Goal: Task Accomplishment & Management: Manage account settings

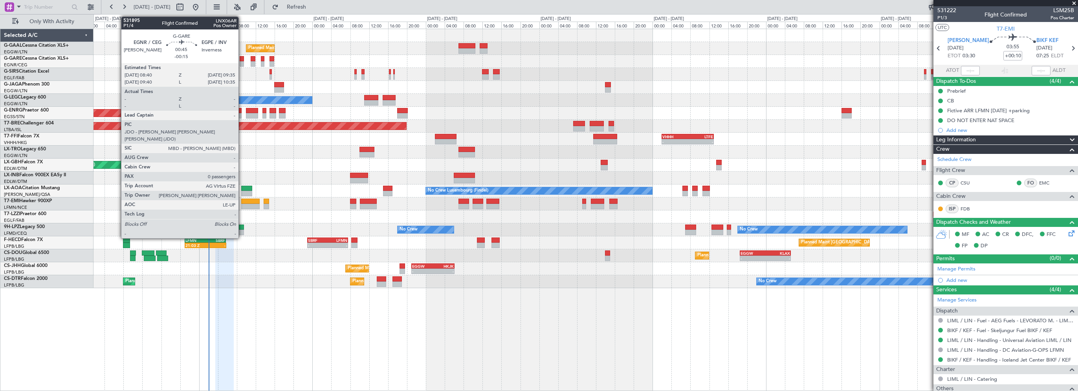
click at [242, 58] on div at bounding box center [242, 59] width 5 height 6
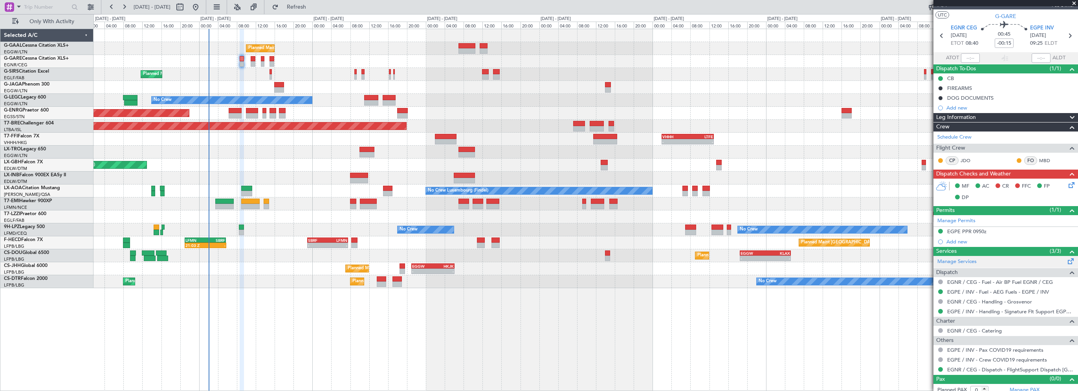
scroll to position [17, 0]
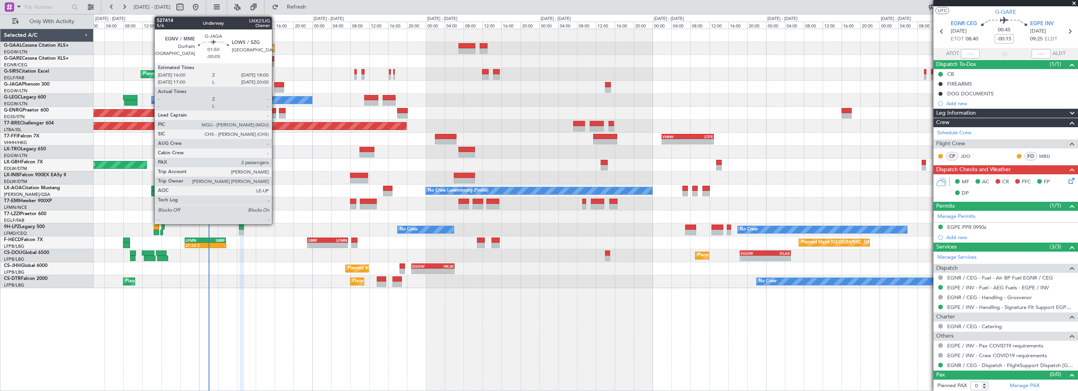
click at [276, 82] on div at bounding box center [279, 85] width 10 height 6
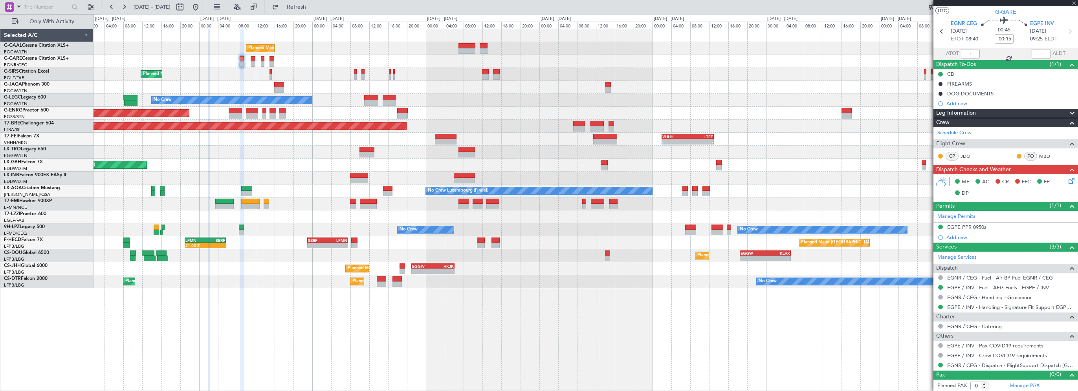
type input "-00:05"
type input "2"
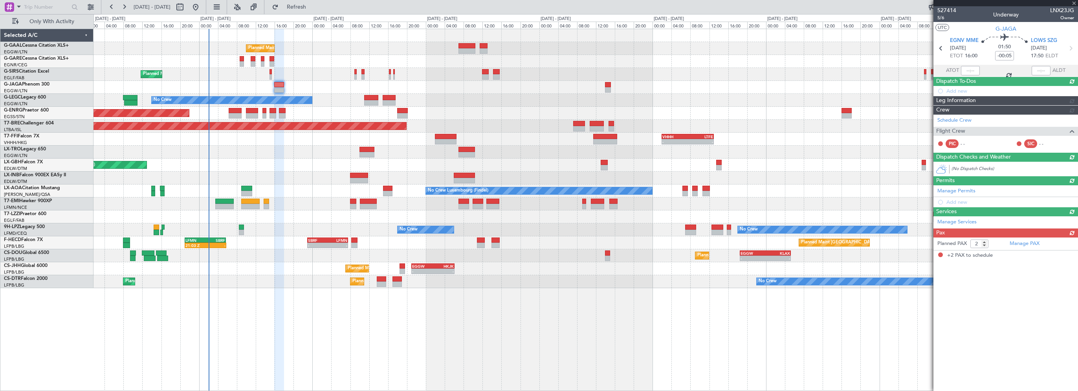
scroll to position [0, 0]
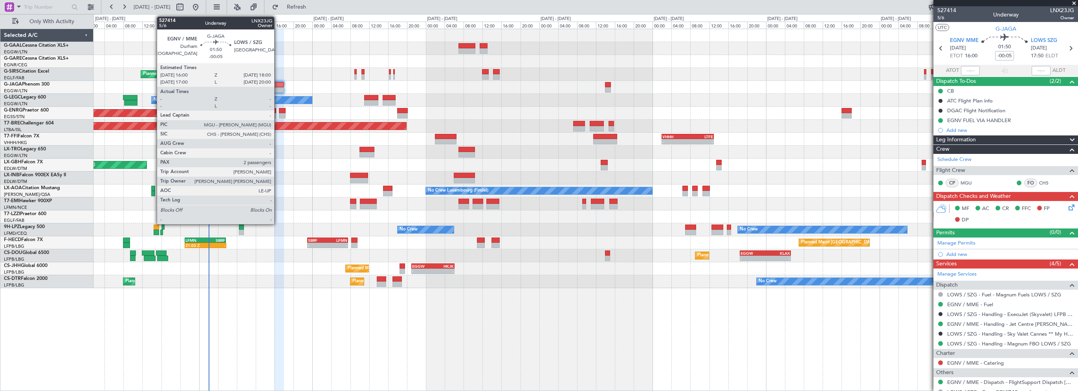
click at [278, 88] on div at bounding box center [279, 90] width 10 height 6
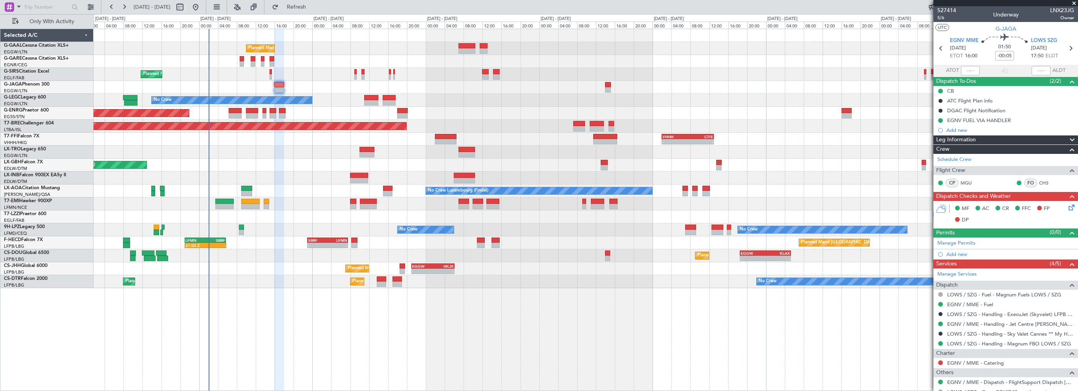
click at [951, 138] on span "Leg Information" at bounding box center [957, 140] width 40 height 9
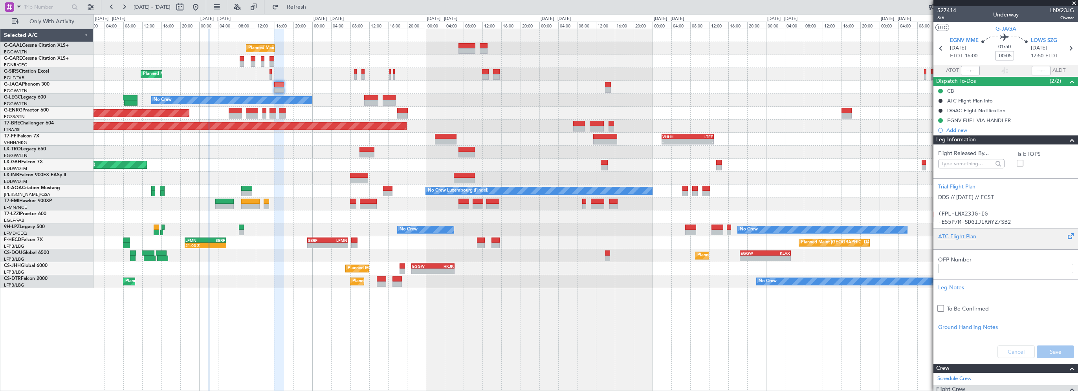
click at [961, 236] on div "ATC Flight Plan" at bounding box center [1006, 237] width 135 height 8
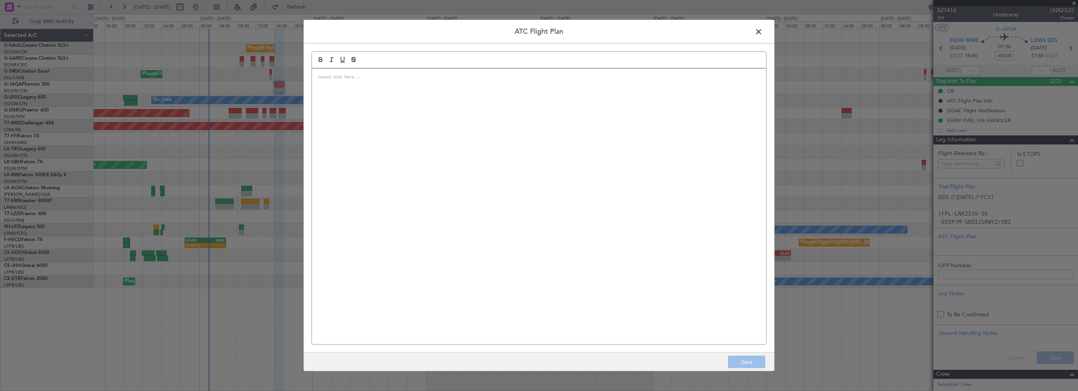
click at [612, 180] on div at bounding box center [539, 207] width 454 height 276
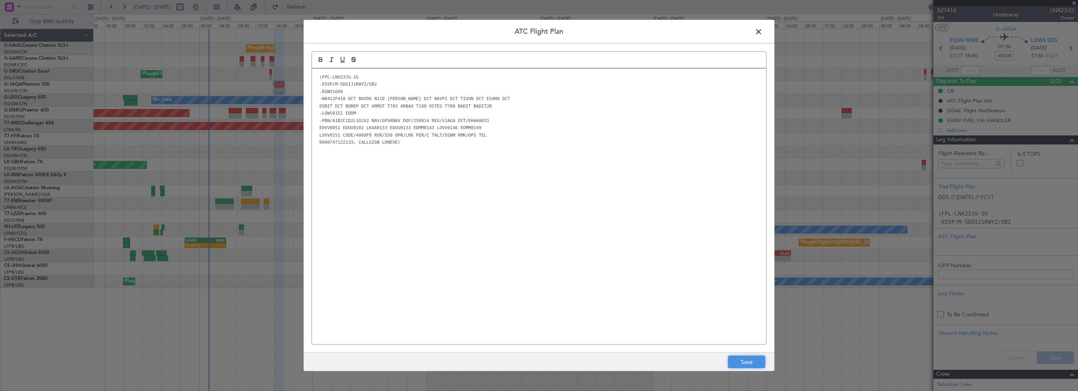
click at [764, 363] on button "Save" at bounding box center [746, 362] width 37 height 13
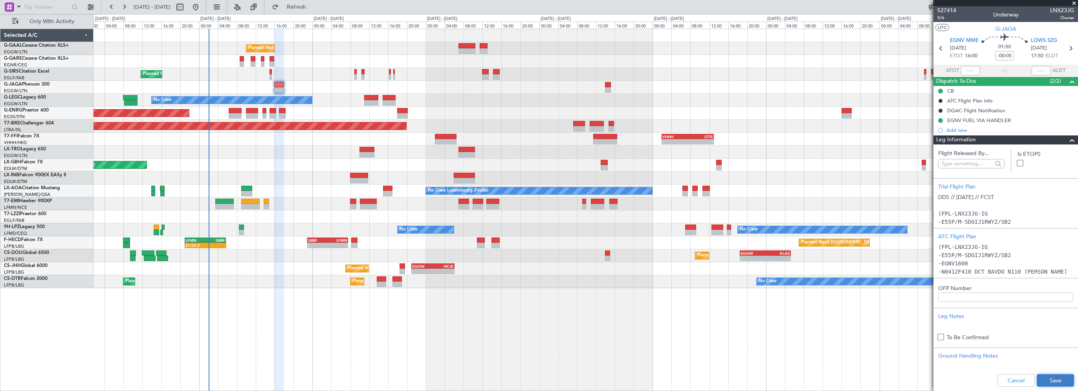
click at [1056, 380] on button "Save" at bounding box center [1055, 381] width 37 height 13
click at [503, 323] on div "Planned Maint Planned Maint [GEOGRAPHIC_DATA] ([GEOGRAPHIC_DATA]) No Crew A/C U…" at bounding box center [586, 210] width 985 height 363
click at [1068, 140] on span at bounding box center [1072, 140] width 9 height 9
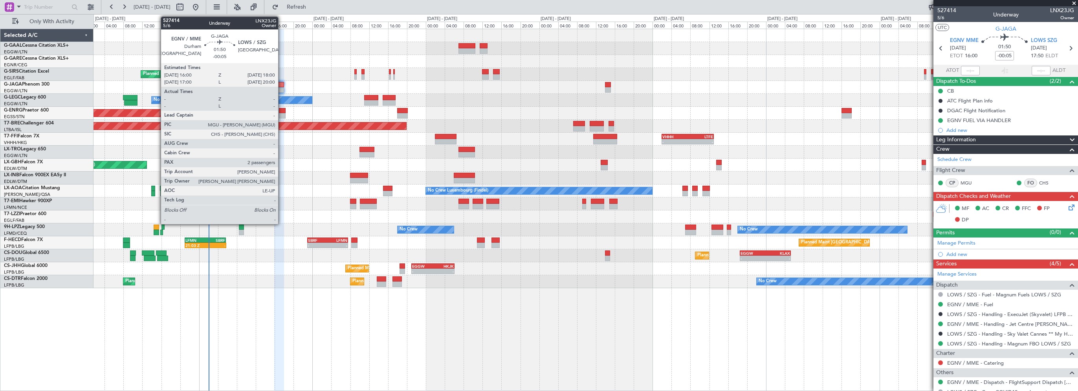
click at [281, 86] on div at bounding box center [279, 85] width 10 height 6
click at [278, 83] on div at bounding box center [279, 85] width 10 height 6
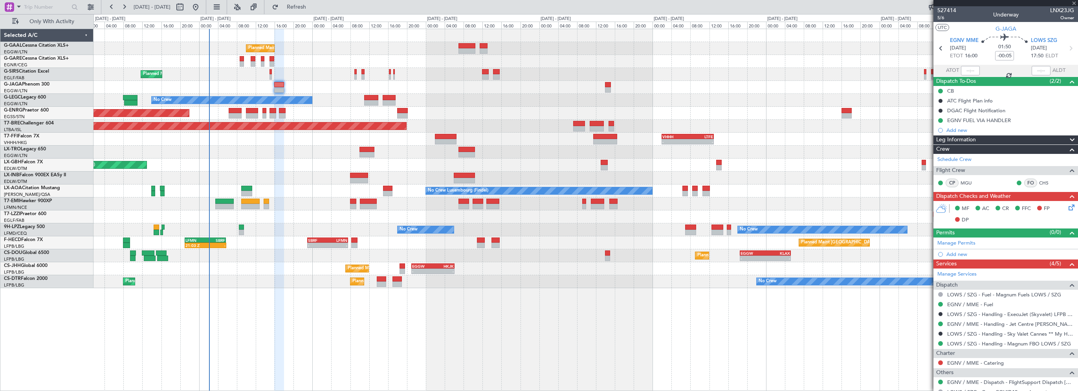
click at [1067, 206] on icon at bounding box center [1070, 206] width 6 height 6
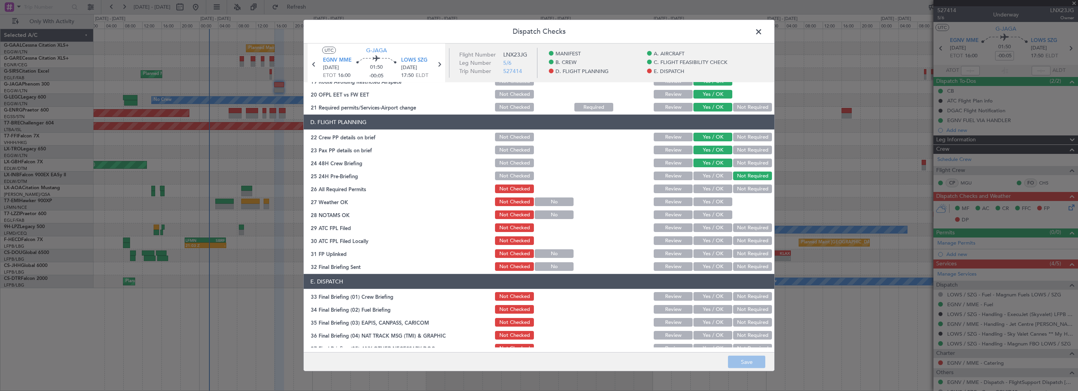
scroll to position [314, 0]
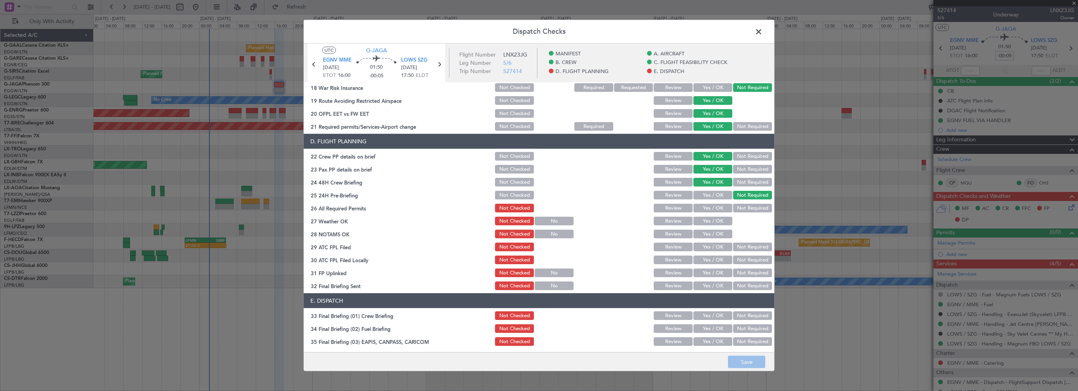
click at [713, 205] on button "Yes / OK" at bounding box center [713, 208] width 39 height 9
click at [713, 219] on button "Yes / OK" at bounding box center [713, 221] width 39 height 9
click at [710, 236] on button "Yes / OK" at bounding box center [713, 234] width 39 height 9
click at [707, 246] on button "Yes / OK" at bounding box center [713, 247] width 39 height 9
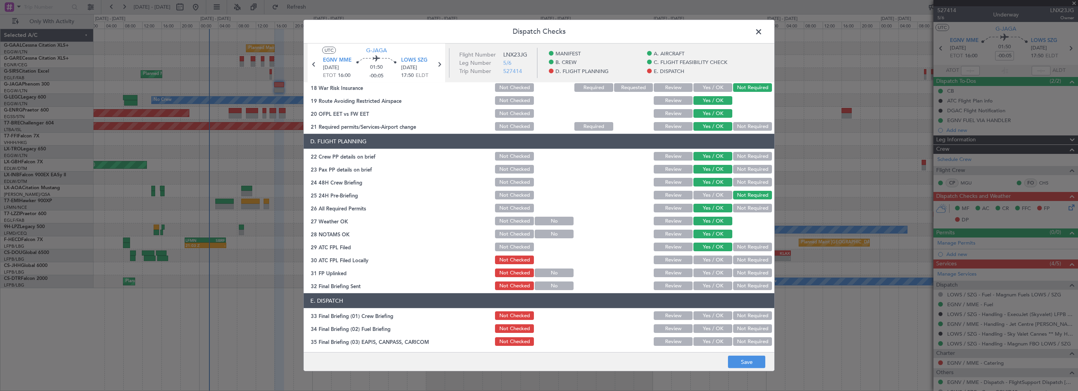
click at [742, 259] on button "Not Required" at bounding box center [752, 260] width 39 height 9
click at [707, 277] on button "Yes / OK" at bounding box center [713, 273] width 39 height 9
click at [707, 283] on button "Yes / OK" at bounding box center [713, 286] width 39 height 9
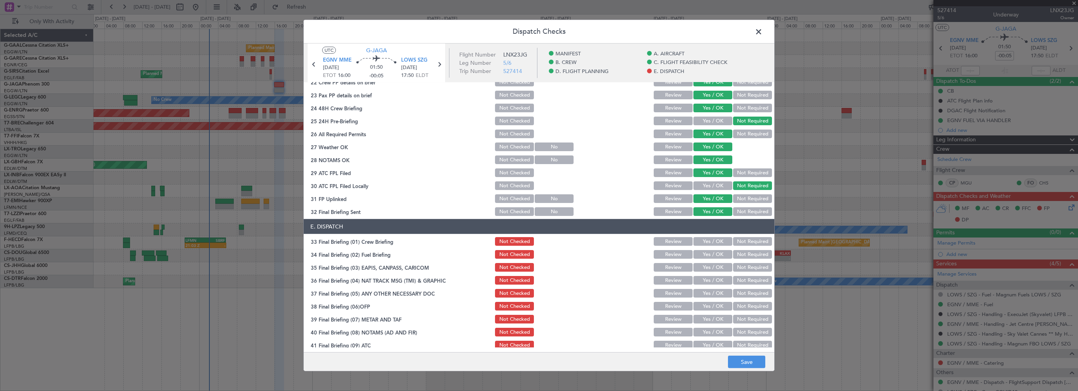
scroll to position [432, 0]
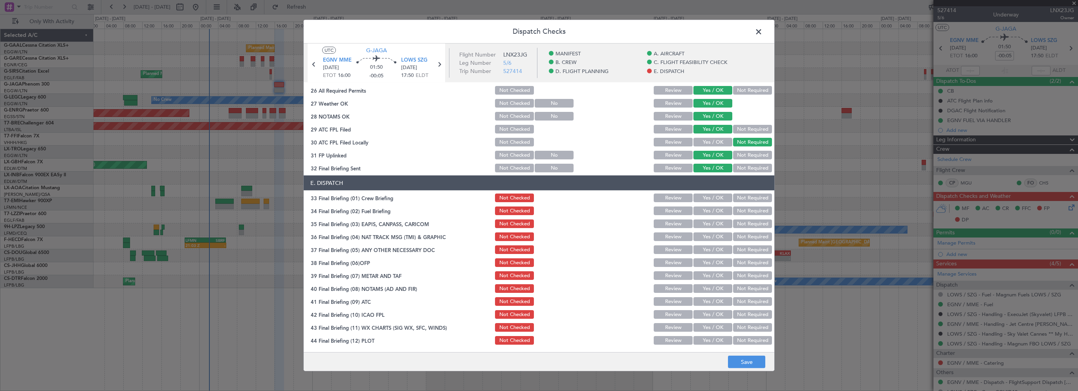
click at [695, 200] on button "Yes / OK" at bounding box center [713, 198] width 39 height 9
click at [695, 213] on button "Yes / OK" at bounding box center [713, 211] width 39 height 9
click at [745, 224] on button "Not Required" at bounding box center [752, 224] width 39 height 9
click at [746, 243] on section "E. DISPATCH 33 Final Briefing (01) Crew Briefing Not Checked Review Yes / OK No…" at bounding box center [539, 261] width 471 height 171
click at [748, 235] on button "Not Required" at bounding box center [752, 237] width 39 height 9
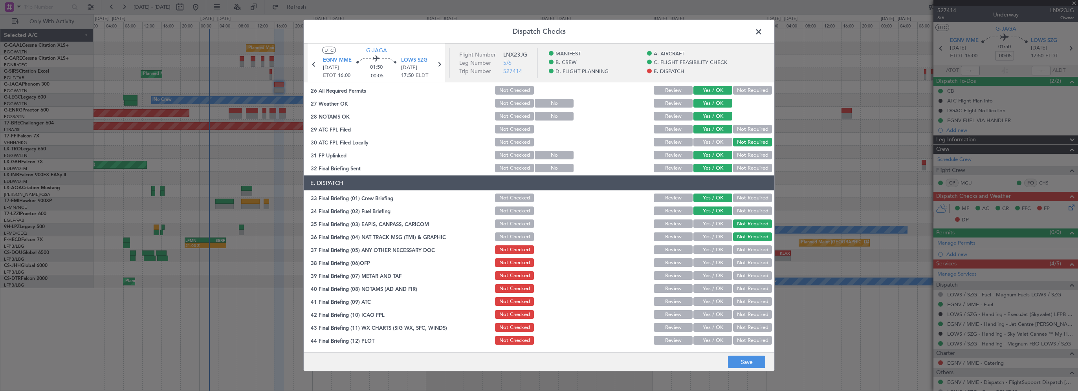
click at [741, 249] on button "Not Required" at bounding box center [752, 250] width 39 height 9
click at [715, 268] on div "Yes / OK" at bounding box center [713, 262] width 40 height 11
click at [714, 263] on button "Yes / OK" at bounding box center [713, 263] width 39 height 9
click at [704, 276] on button "Yes / OK" at bounding box center [713, 276] width 39 height 9
click at [702, 289] on button "Yes / OK" at bounding box center [713, 289] width 39 height 9
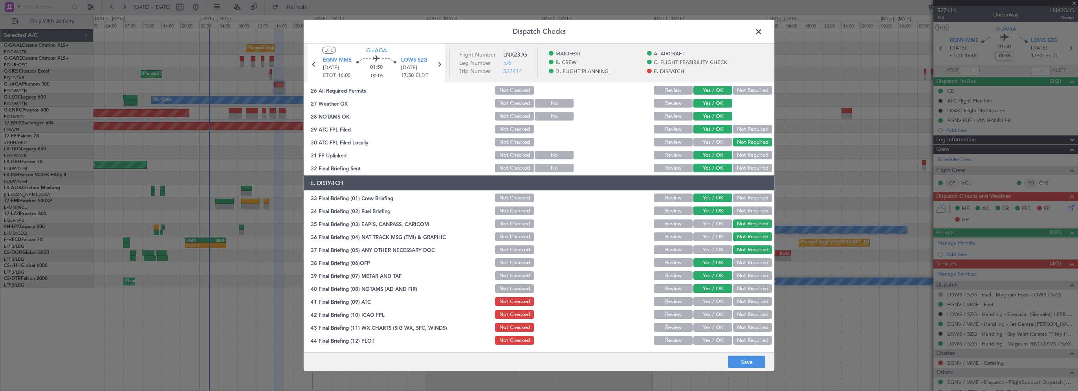
drag, startPoint x: 702, startPoint y: 301, endPoint x: 701, endPoint y: 313, distance: 11.4
click at [702, 302] on button "Yes / OK" at bounding box center [713, 302] width 39 height 9
click at [701, 313] on button "Yes / OK" at bounding box center [713, 314] width 39 height 9
click at [704, 327] on button "Yes / OK" at bounding box center [713, 327] width 39 height 9
click at [705, 342] on button "Yes / OK" at bounding box center [713, 340] width 39 height 9
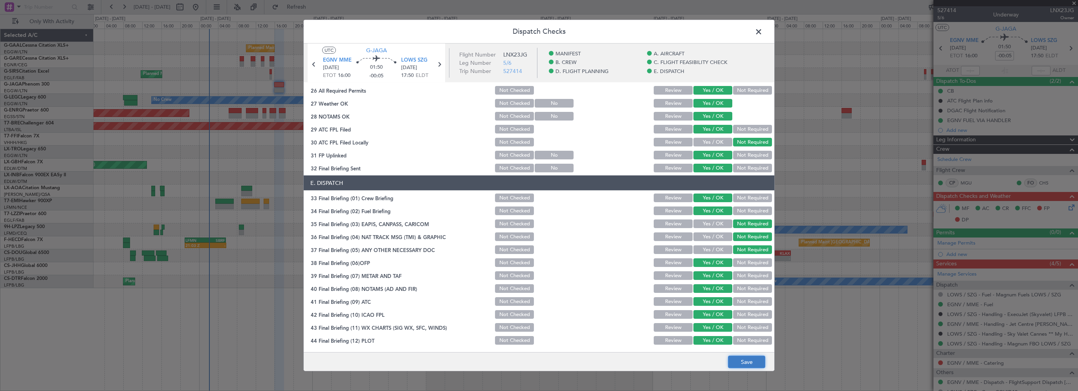
click at [750, 364] on button "Save" at bounding box center [746, 362] width 37 height 13
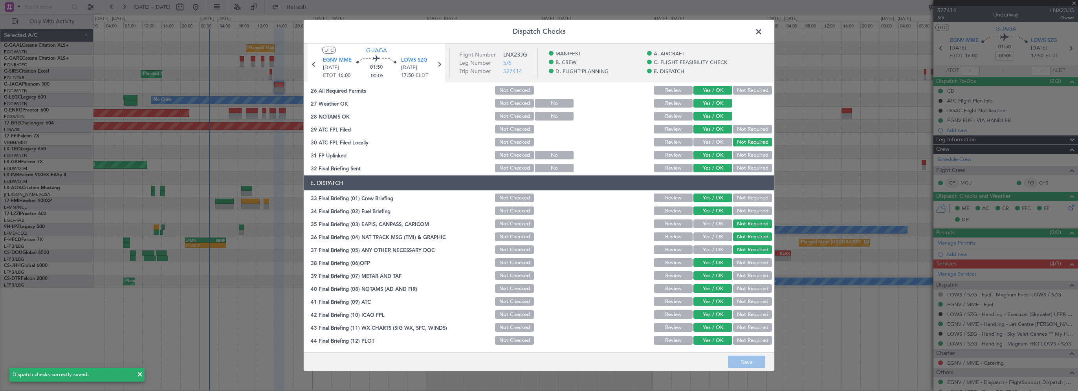
click at [763, 31] on span at bounding box center [763, 34] width 0 height 16
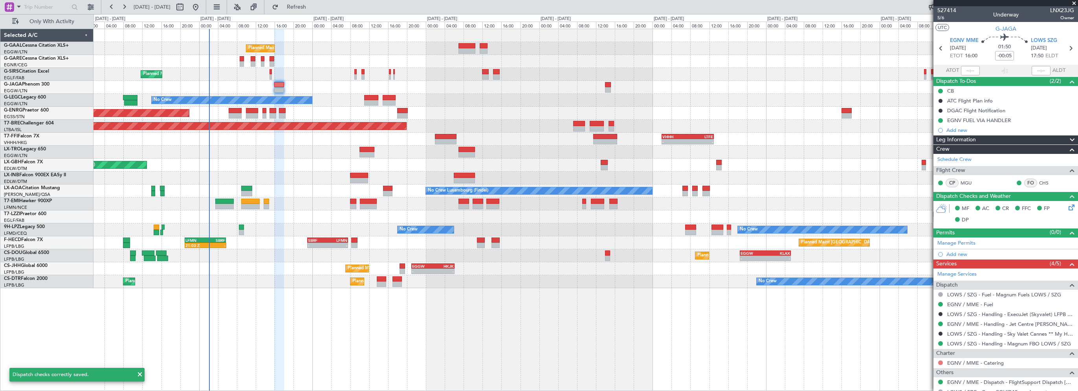
click at [942, 362] on button at bounding box center [941, 363] width 5 height 5
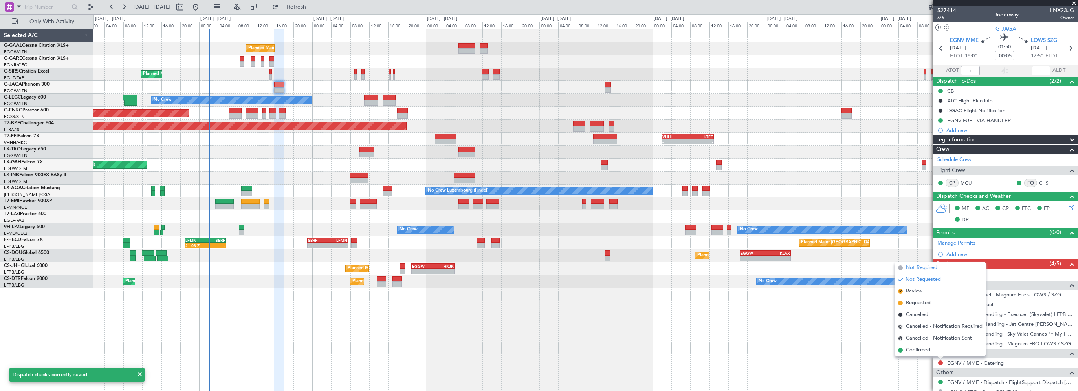
click at [918, 268] on span "Not Required" at bounding box center [921, 268] width 31 height 8
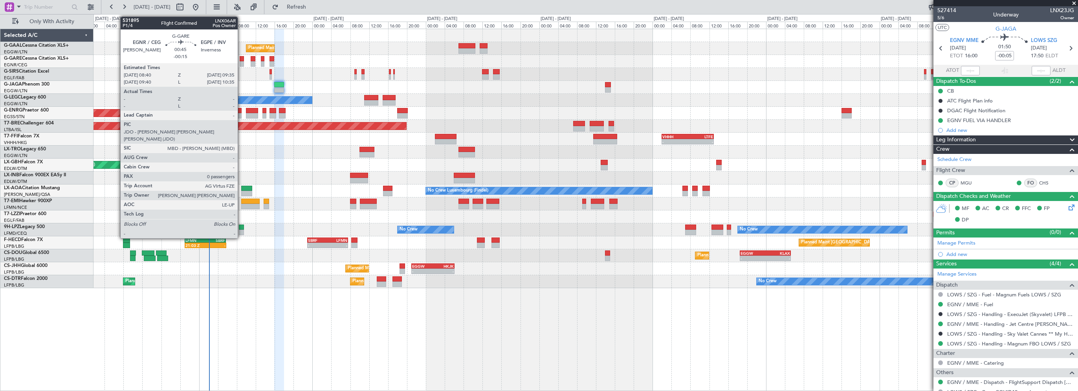
click at [241, 58] on div at bounding box center [242, 59] width 5 height 6
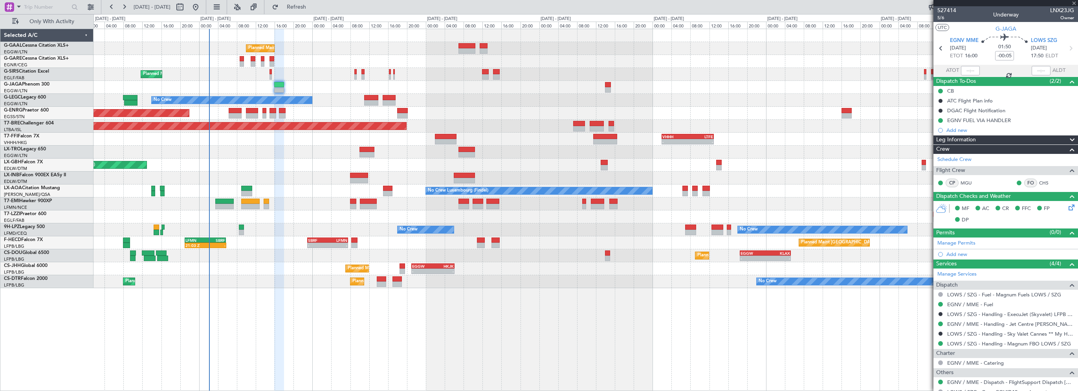
type input "-00:15"
type input "0"
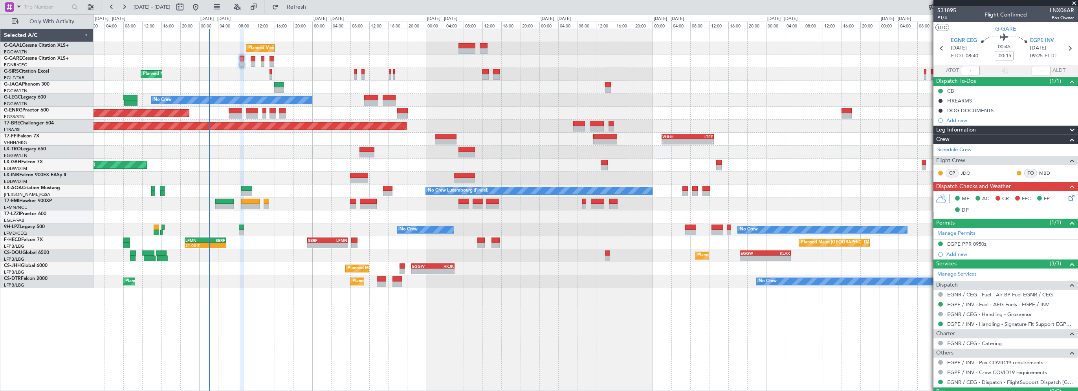
click at [297, 160] on div "Planned Maint Nice ([GEOGRAPHIC_DATA])" at bounding box center [586, 165] width 985 height 13
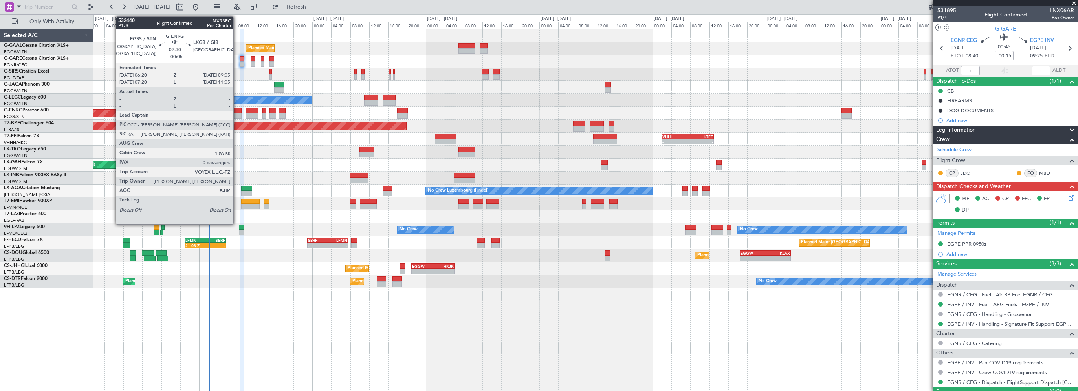
click at [237, 112] on div at bounding box center [235, 111] width 13 height 6
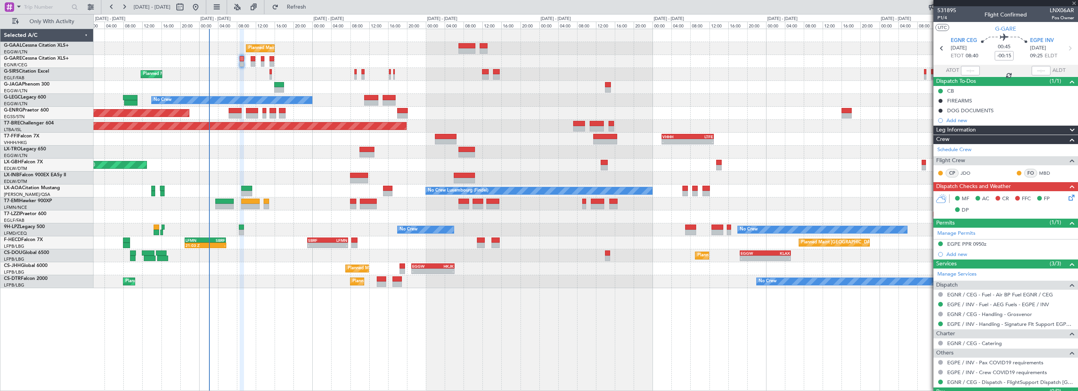
type input "+00:05"
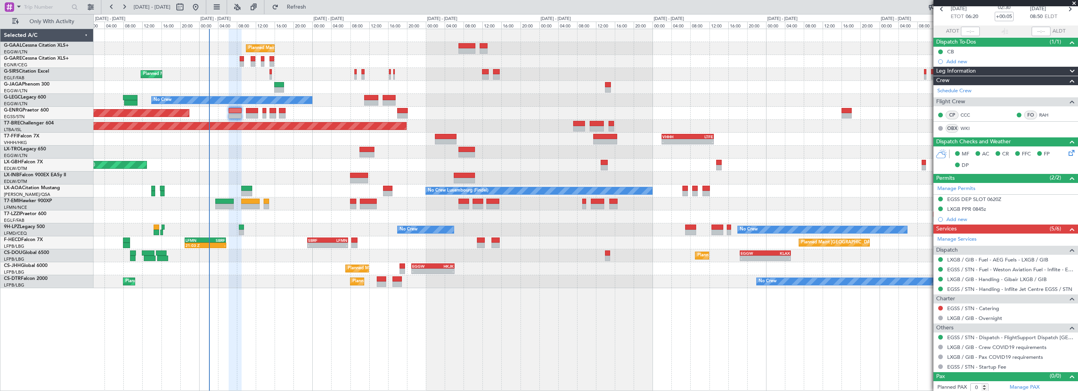
scroll to position [41, 0]
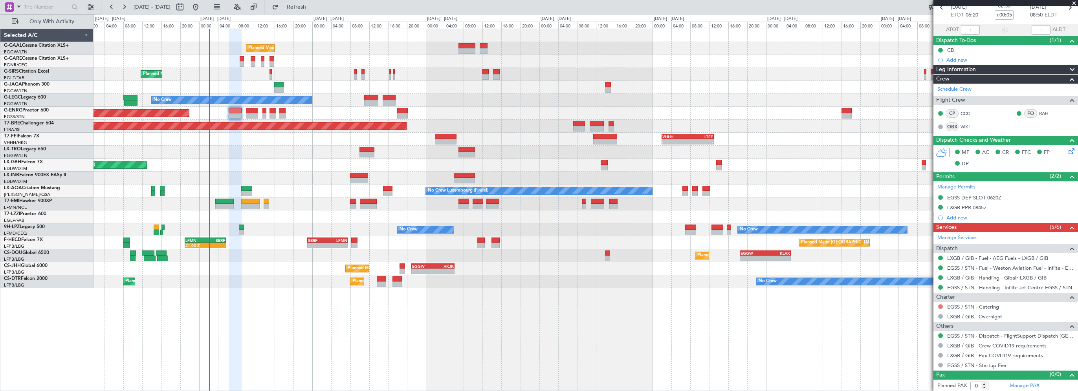
click at [939, 305] on button at bounding box center [941, 307] width 5 height 5
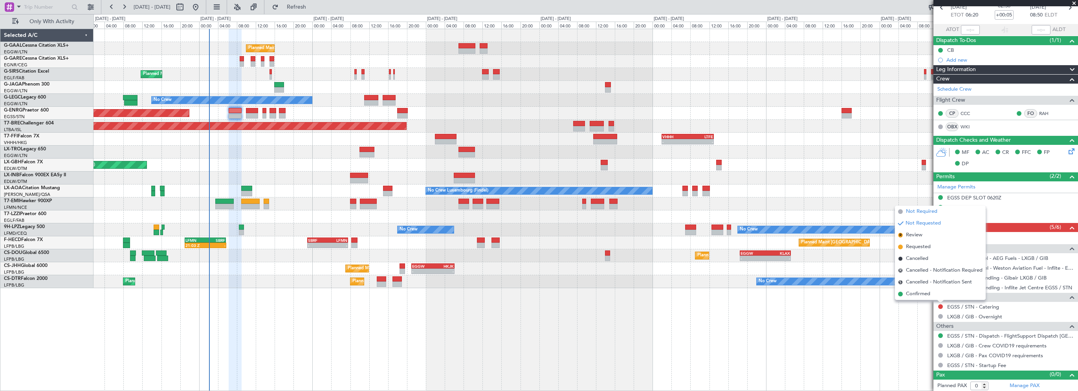
click at [926, 211] on span "Not Required" at bounding box center [921, 212] width 31 height 8
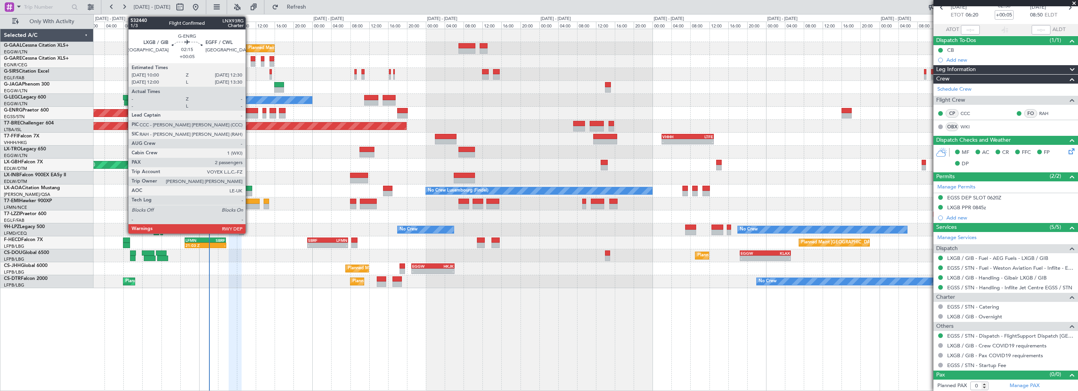
click at [249, 108] on div at bounding box center [252, 111] width 12 height 6
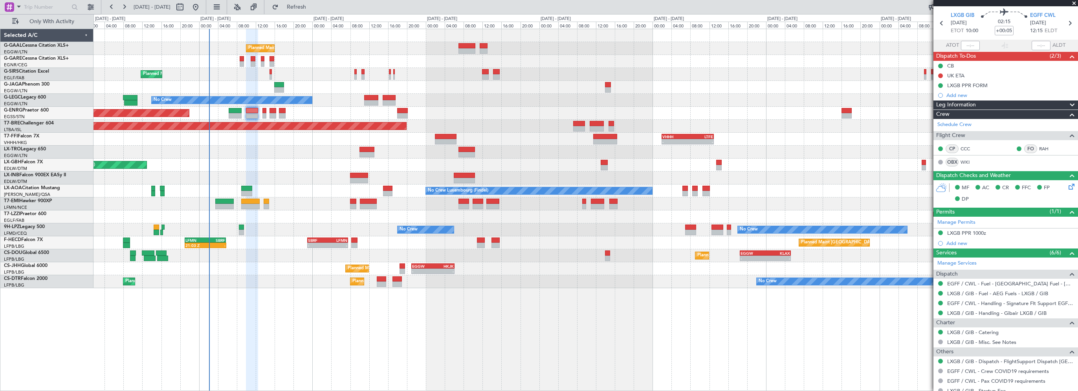
scroll to position [0, 0]
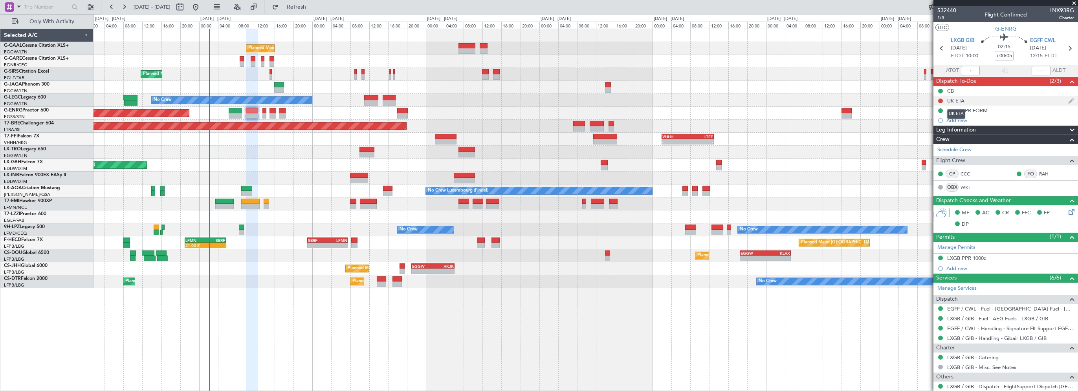
click at [957, 102] on div "UK ETA" at bounding box center [956, 100] width 17 height 7
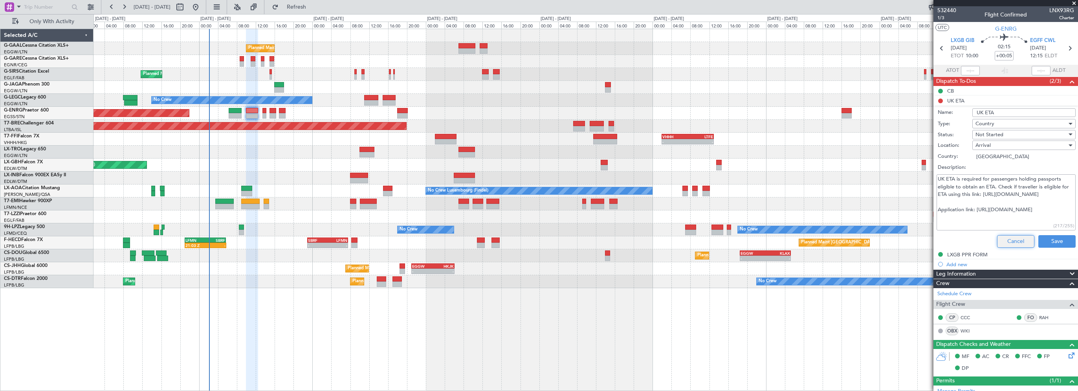
click at [1017, 237] on button "Cancel" at bounding box center [1015, 241] width 37 height 13
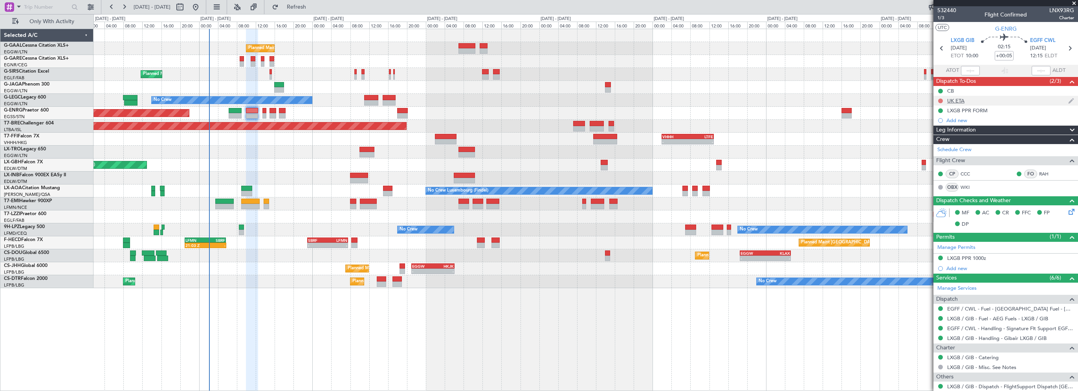
click at [942, 101] on button at bounding box center [941, 101] width 5 height 5
click at [940, 148] on span "Cancelled" at bounding box center [942, 147] width 22 height 8
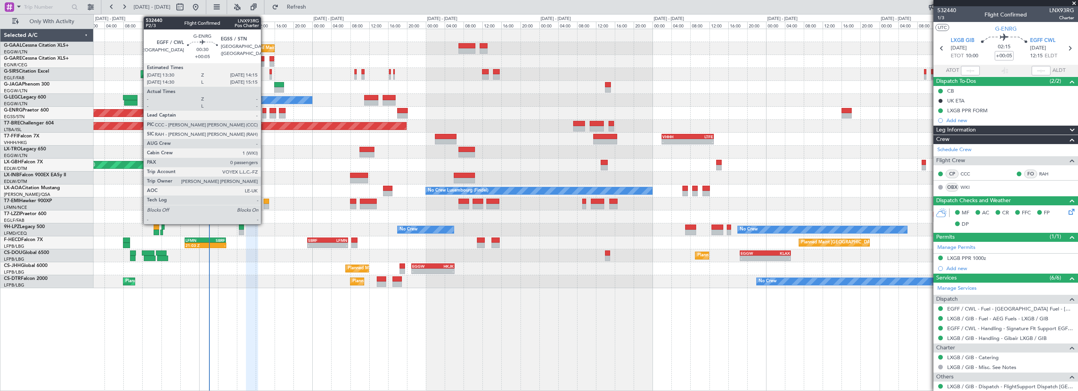
click at [265, 110] on div at bounding box center [265, 111] width 4 height 6
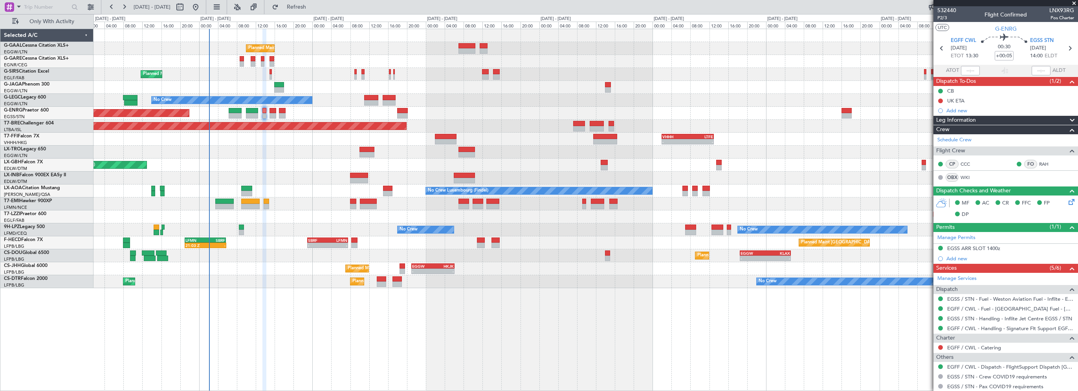
scroll to position [31, 0]
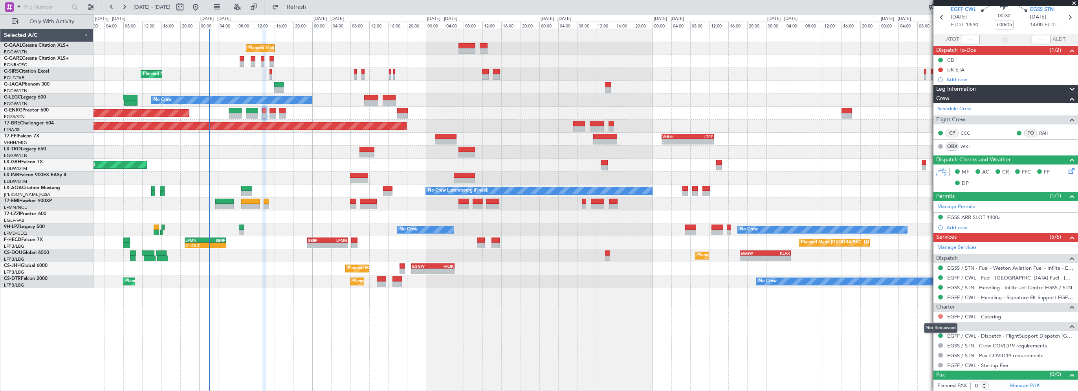
click at [941, 317] on button at bounding box center [941, 316] width 5 height 5
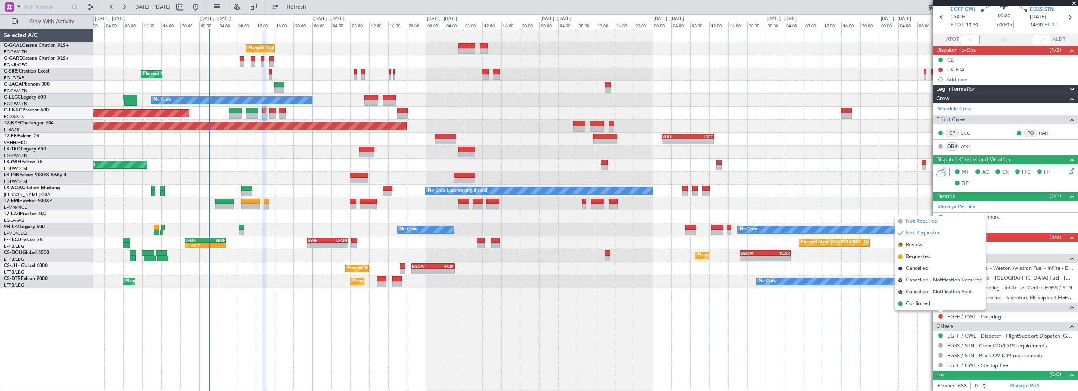
click at [921, 222] on span "Not Required" at bounding box center [921, 222] width 31 height 8
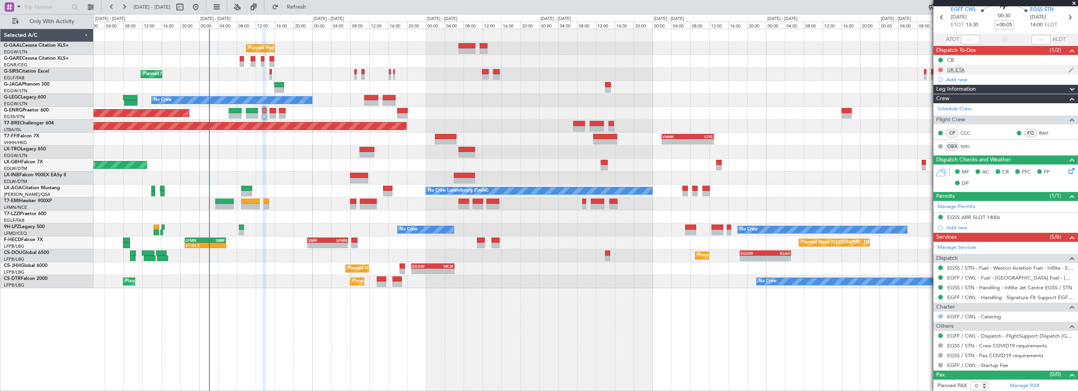
click at [941, 68] on button at bounding box center [941, 70] width 5 height 5
click at [942, 117] on span "Cancelled" at bounding box center [942, 116] width 22 height 8
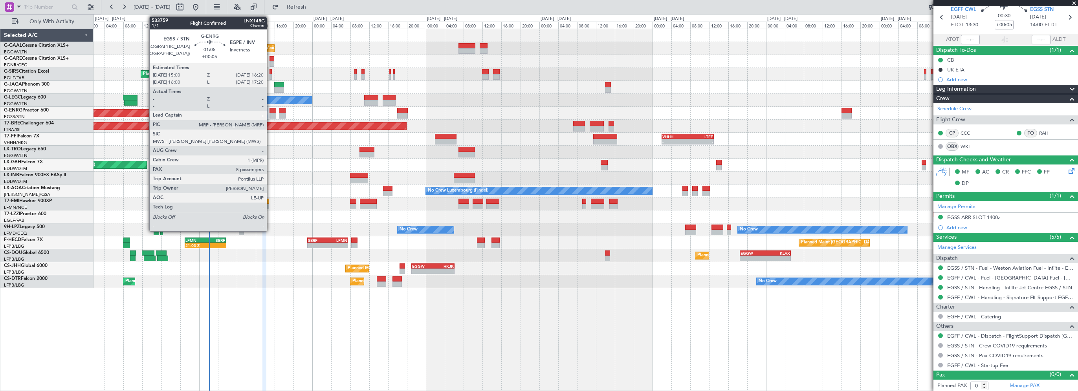
click at [270, 110] on div at bounding box center [273, 111] width 7 height 6
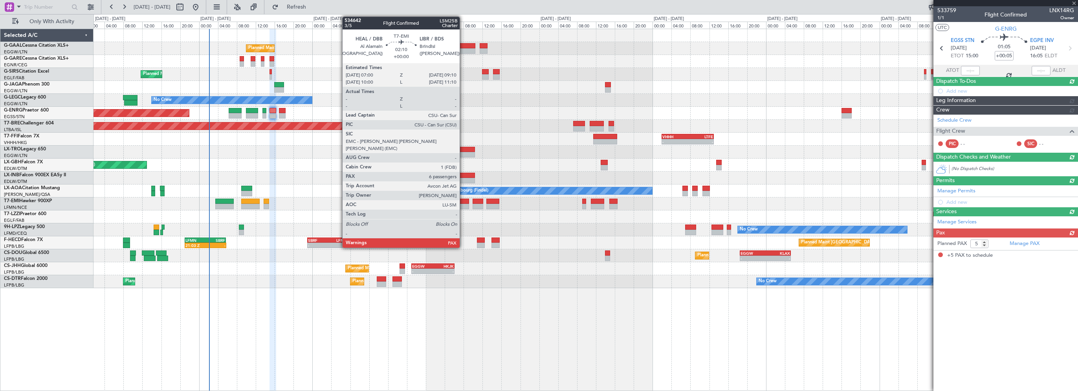
scroll to position [0, 0]
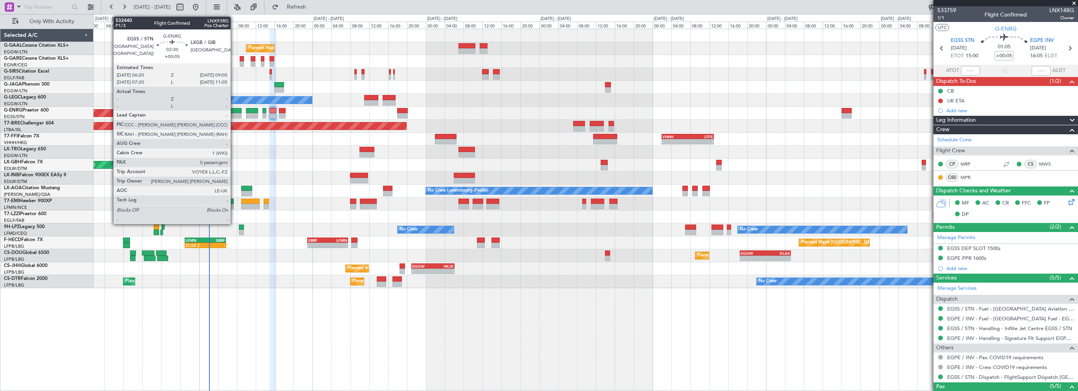
click at [234, 110] on div at bounding box center [235, 111] width 13 height 6
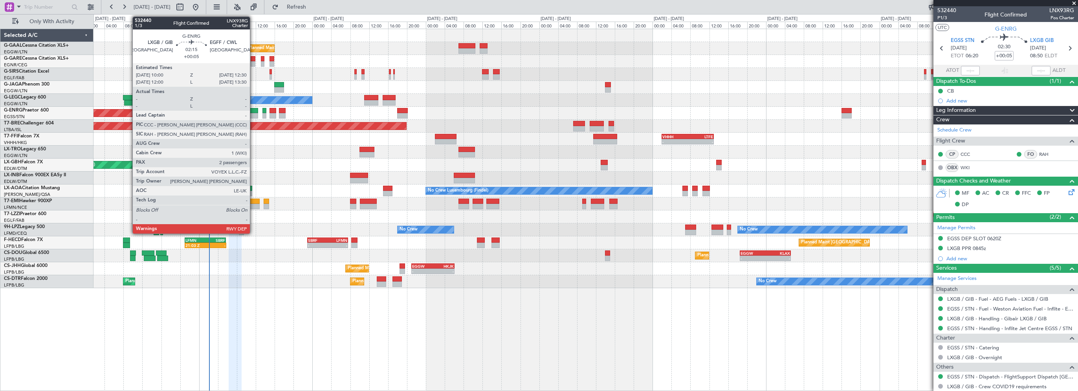
click at [253, 109] on div at bounding box center [252, 111] width 12 height 6
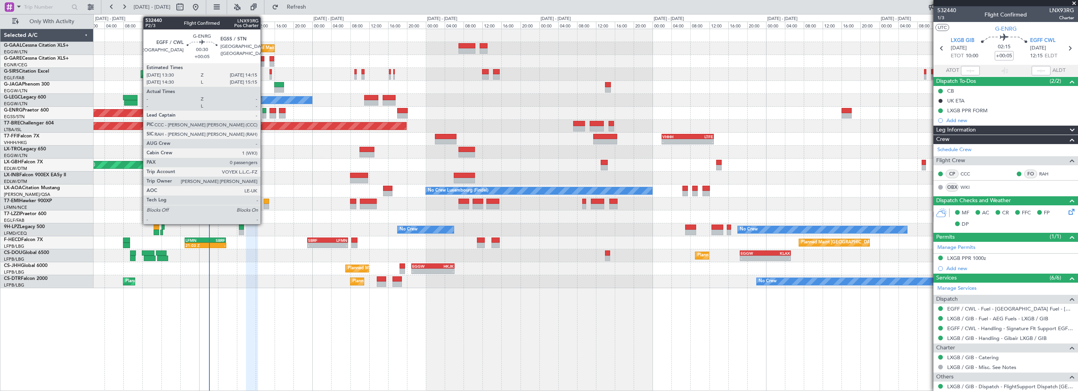
click at [264, 111] on div at bounding box center [265, 111] width 4 height 6
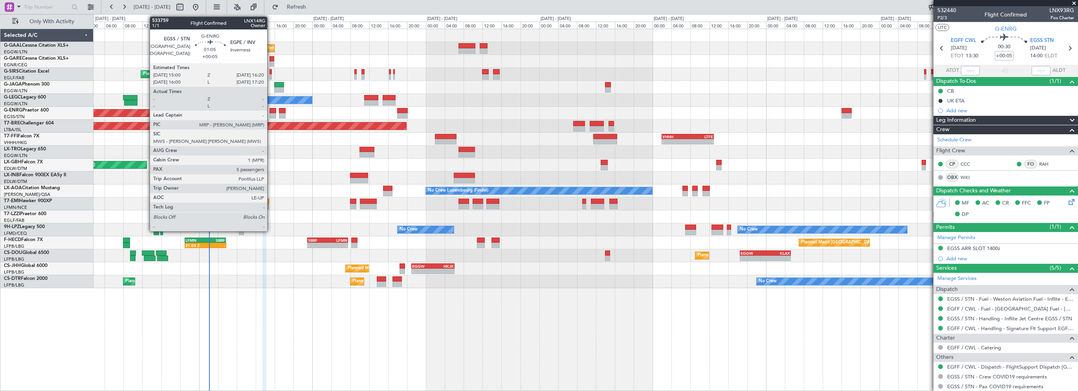
click at [271, 108] on div at bounding box center [273, 111] width 7 height 6
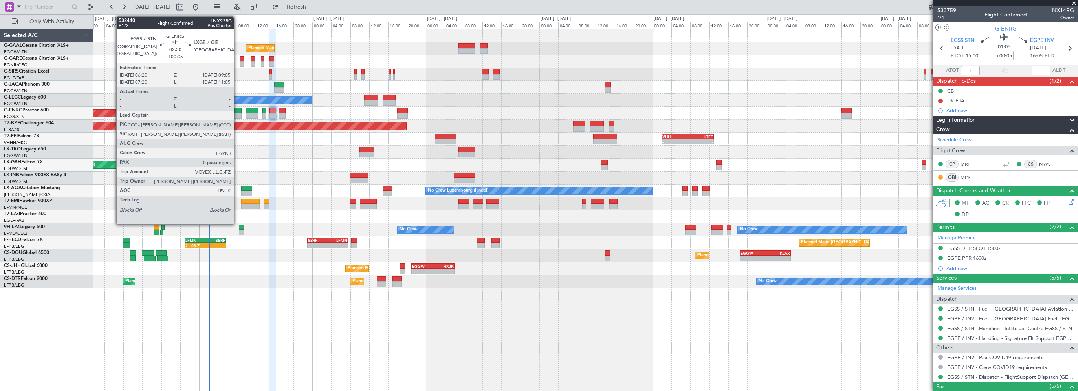
click at [235, 113] on div at bounding box center [235, 116] width 13 height 6
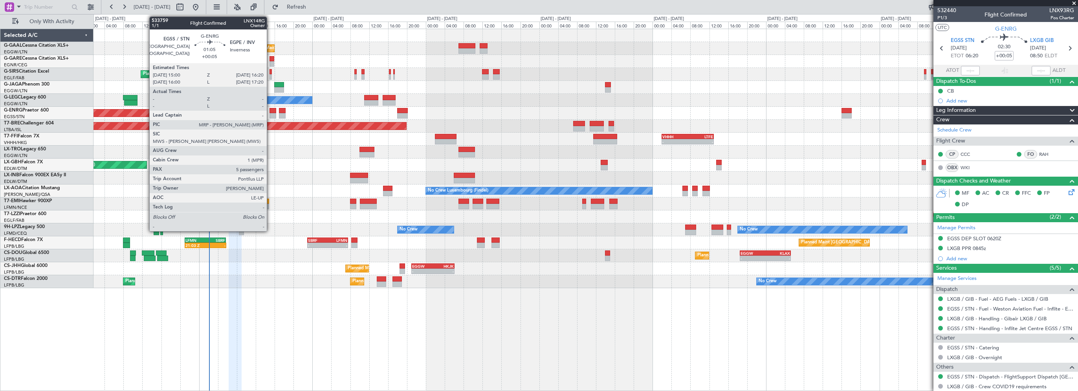
click at [270, 110] on div at bounding box center [273, 111] width 7 height 6
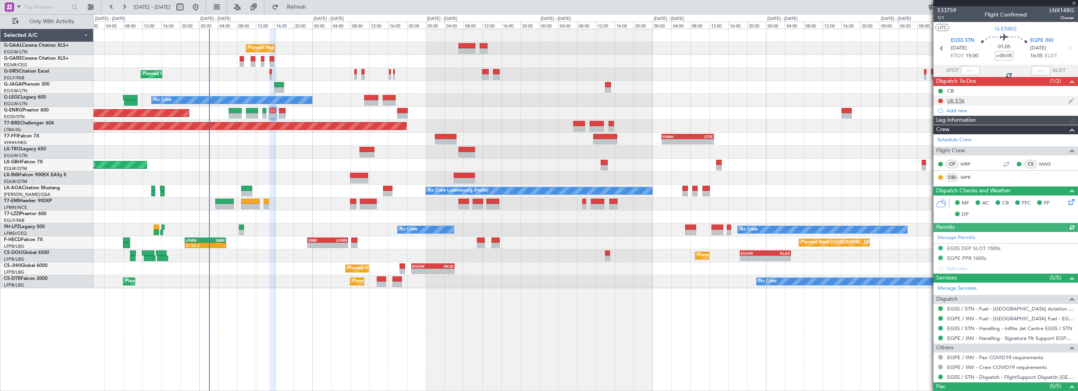
click at [954, 99] on div "UK ETA" at bounding box center [956, 100] width 17 height 7
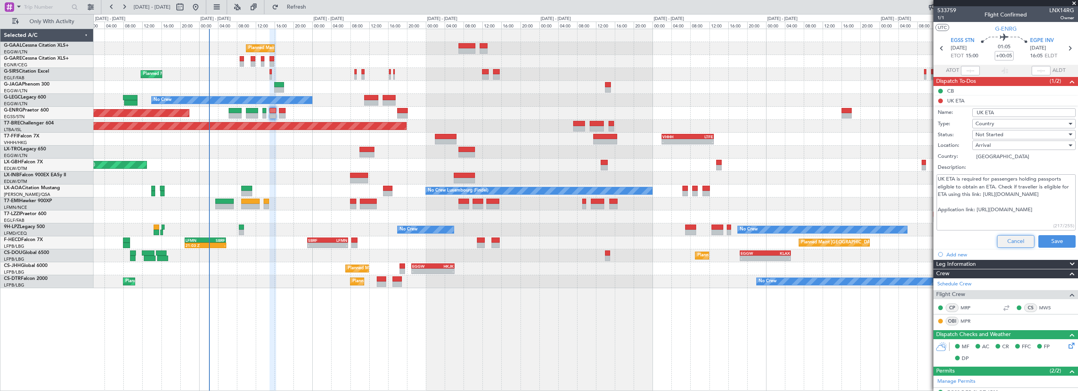
click at [1010, 240] on button "Cancel" at bounding box center [1015, 241] width 37 height 13
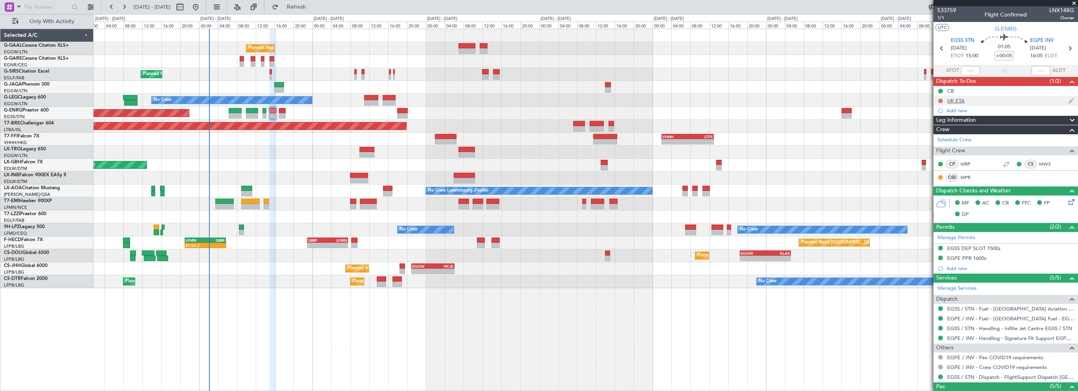
click at [940, 100] on button at bounding box center [941, 101] width 5 height 5
click at [942, 144] on span "Cancelled" at bounding box center [942, 147] width 22 height 8
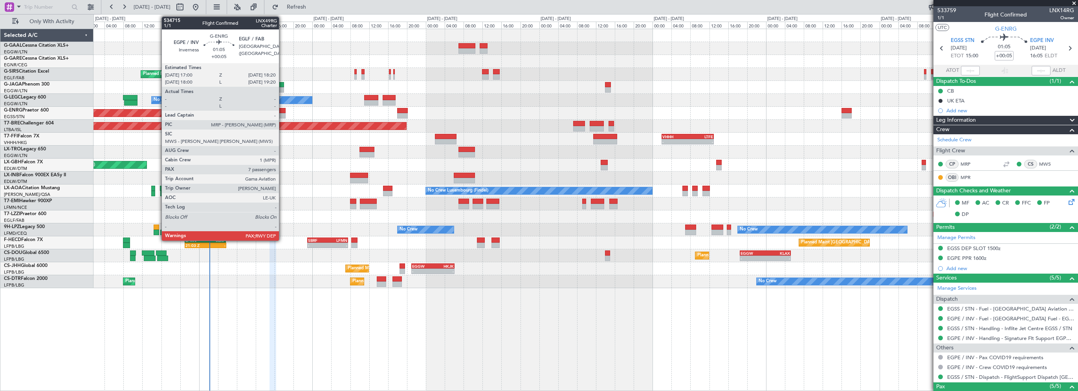
click at [283, 110] on div at bounding box center [282, 111] width 7 height 6
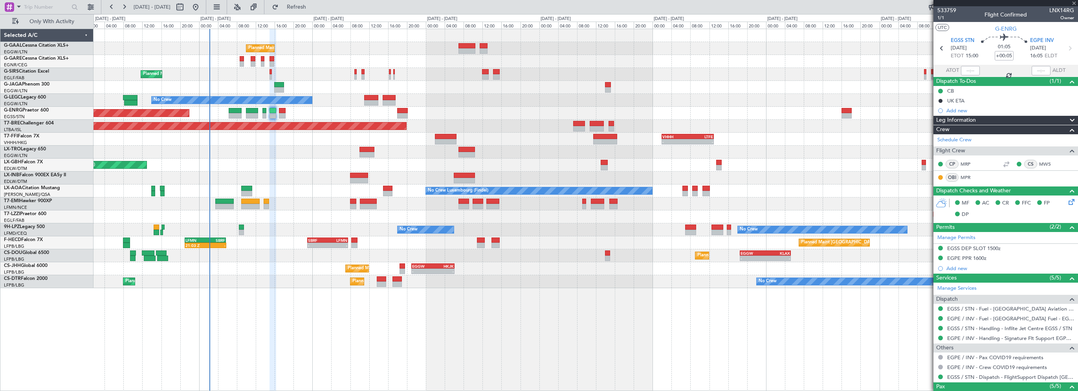
type input "7"
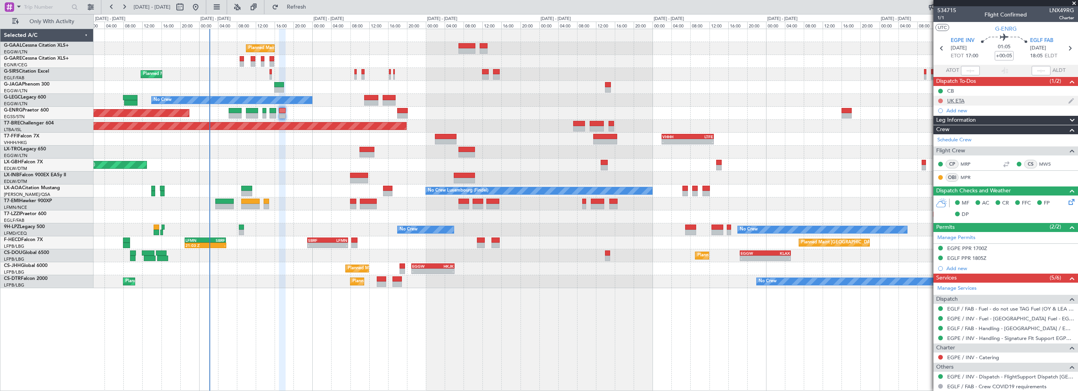
click at [941, 99] on button at bounding box center [941, 101] width 5 height 5
click at [939, 148] on span "Cancelled" at bounding box center [942, 147] width 22 height 8
click at [942, 355] on button at bounding box center [941, 357] width 5 height 5
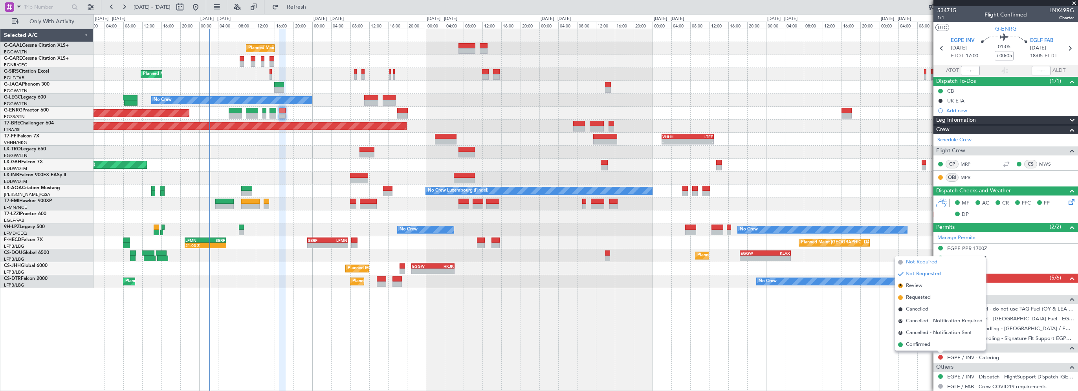
click at [928, 259] on span "Not Required" at bounding box center [921, 263] width 31 height 8
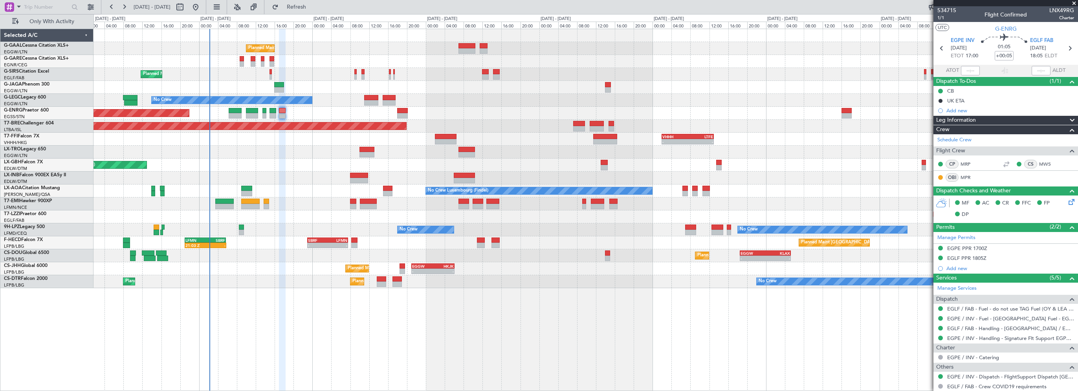
click at [296, 335] on div "Planned Maint Planned Maint [GEOGRAPHIC_DATA] ([GEOGRAPHIC_DATA]) No Crew A/C U…" at bounding box center [586, 210] width 985 height 363
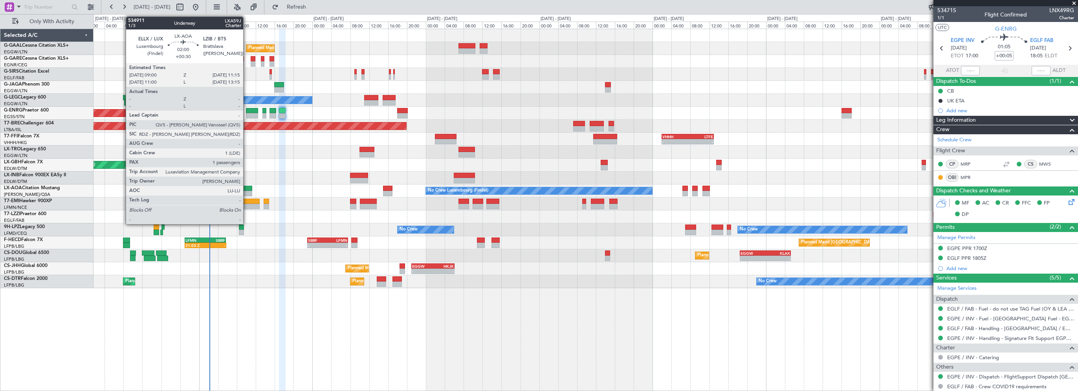
click at [247, 189] on div at bounding box center [246, 189] width 11 height 6
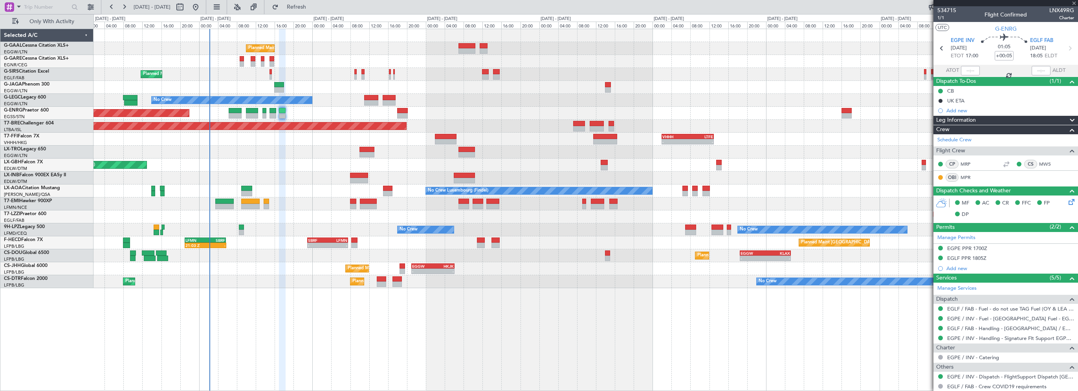
type input "+00:30"
type input "1"
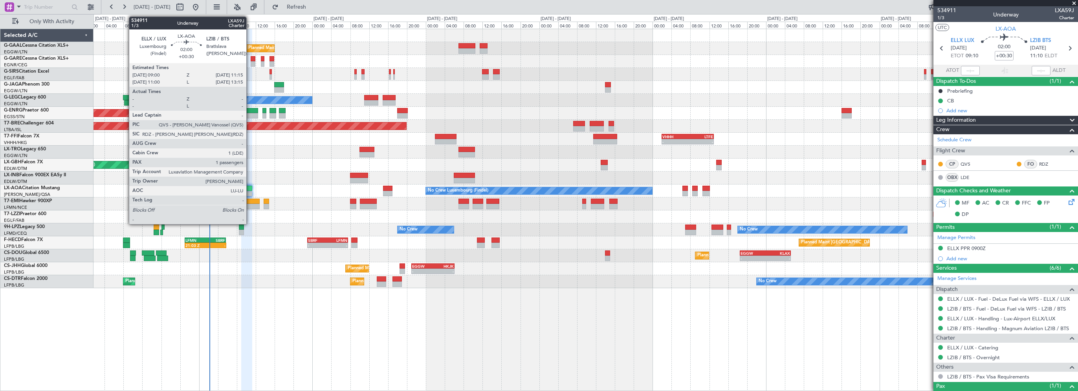
click at [250, 191] on div at bounding box center [246, 194] width 11 height 6
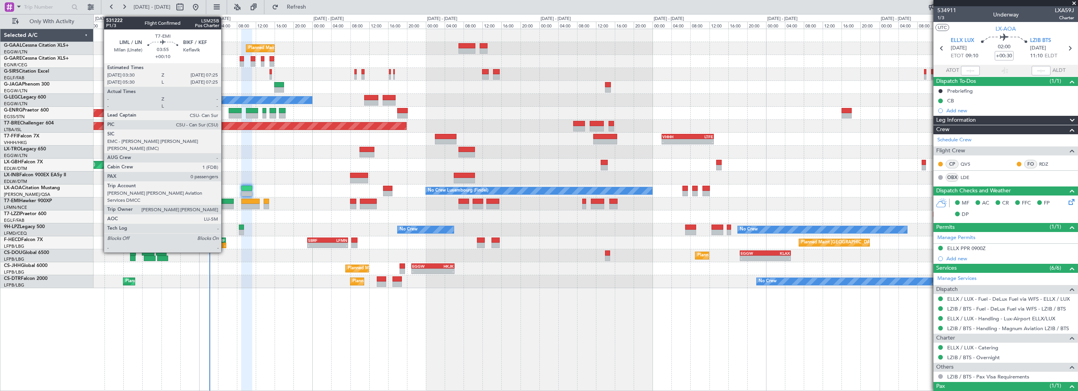
click at [225, 199] on div at bounding box center [224, 202] width 19 height 6
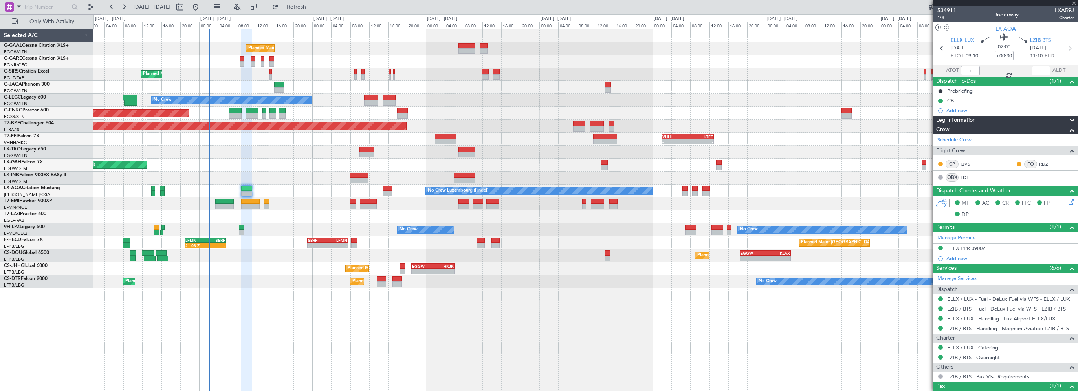
type input "+00:10"
type input "0"
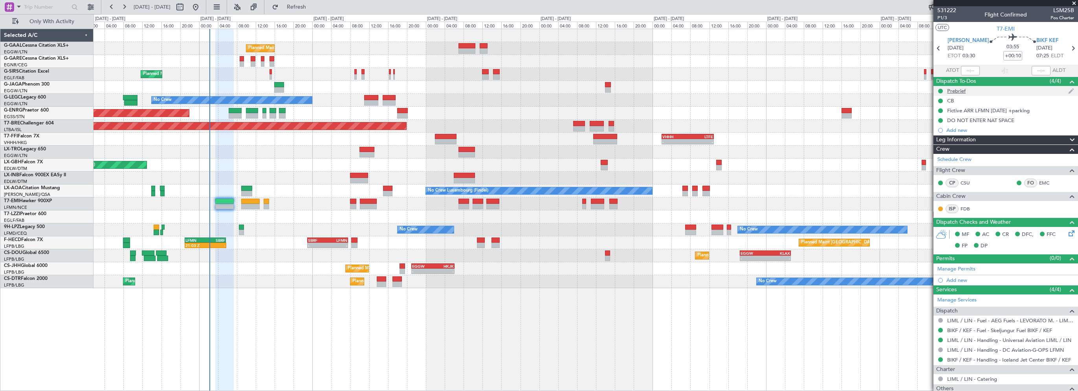
click at [964, 90] on div "Prebrief" at bounding box center [957, 91] width 18 height 7
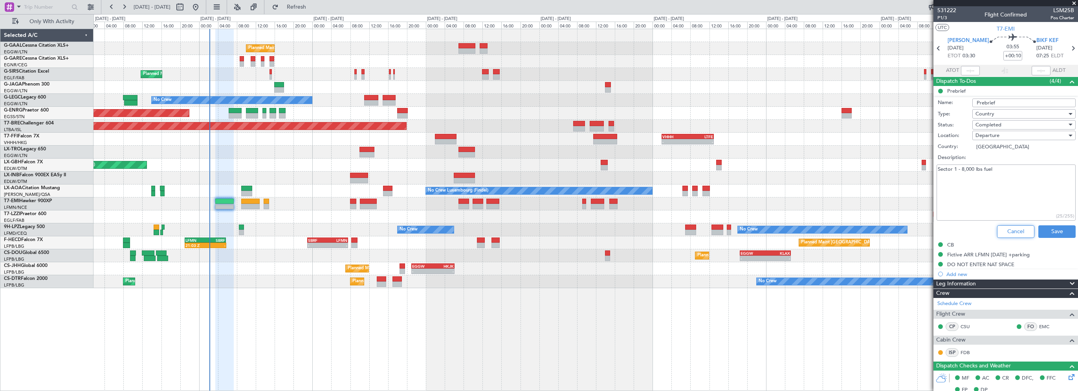
click at [1017, 230] on button "Cancel" at bounding box center [1015, 232] width 37 height 13
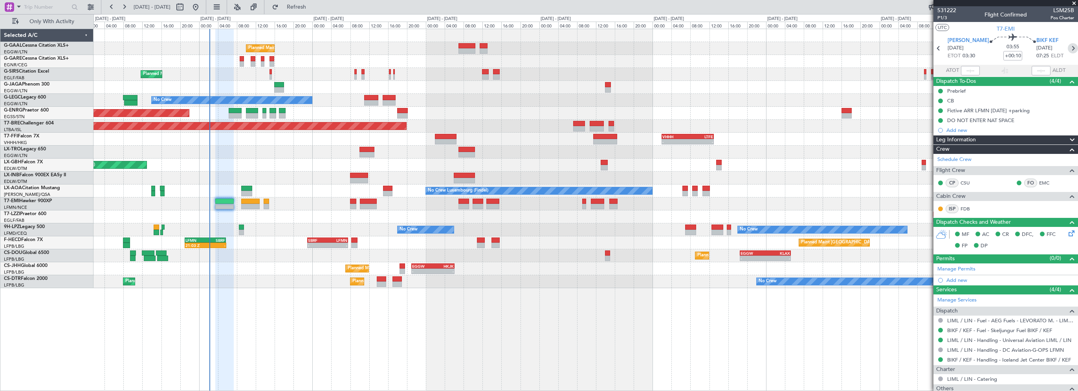
click at [1068, 44] on icon at bounding box center [1073, 48] width 10 height 10
type input "+00:05"
type input "2"
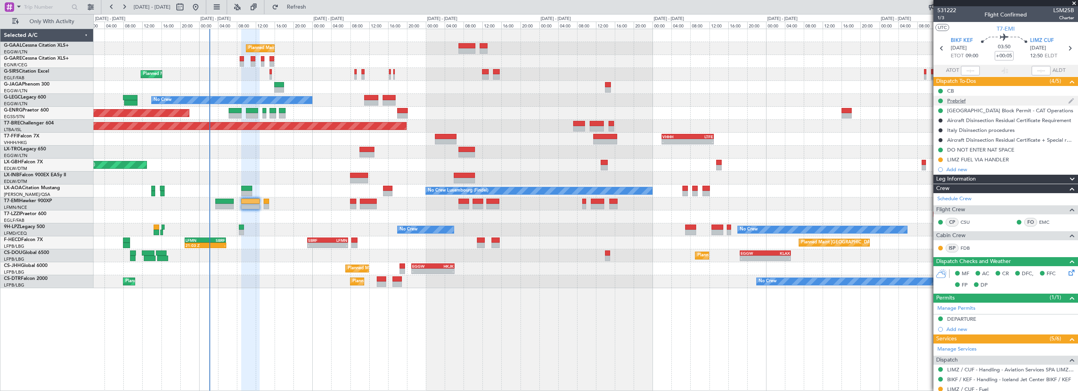
click at [954, 102] on div "Prebrief" at bounding box center [957, 100] width 18 height 7
drag, startPoint x: 983, startPoint y: 181, endPoint x: 988, endPoint y: 180, distance: 5.6
click at [983, 181] on div "Leg Information" at bounding box center [1006, 179] width 145 height 9
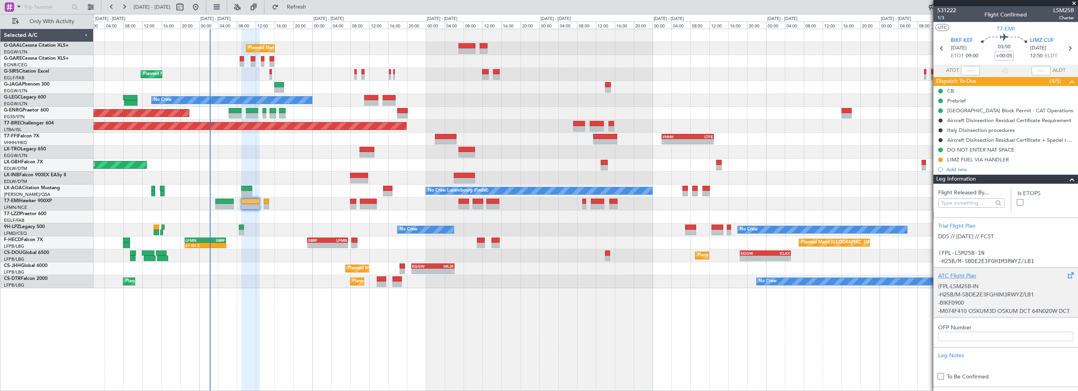
click at [966, 276] on div "ATC Flight Plan" at bounding box center [1006, 276] width 135 height 8
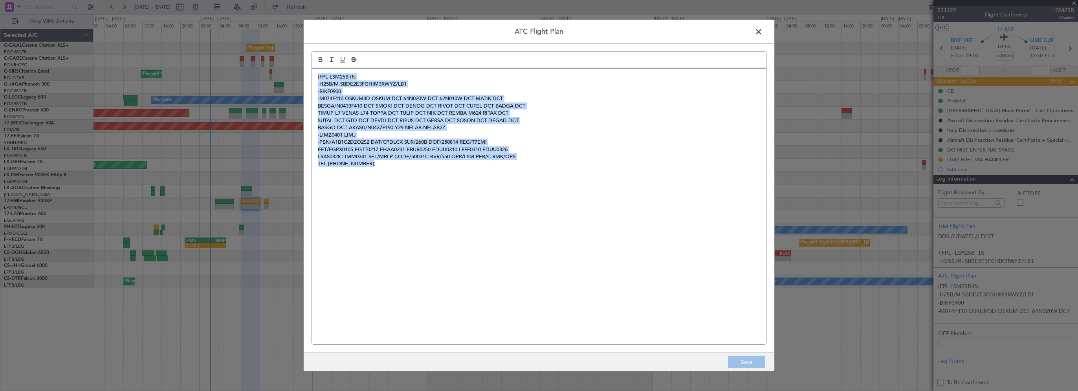
drag, startPoint x: 368, startPoint y: 165, endPoint x: 317, endPoint y: 70, distance: 108.8
click at [317, 70] on div "(FPL-LSM25B-IN -H25B/M-SBDE2E3FGHIM3RWYZ/LB1 -BIKF0900 -M074F410 OSKUM3D OSKUM …" at bounding box center [539, 207] width 454 height 276
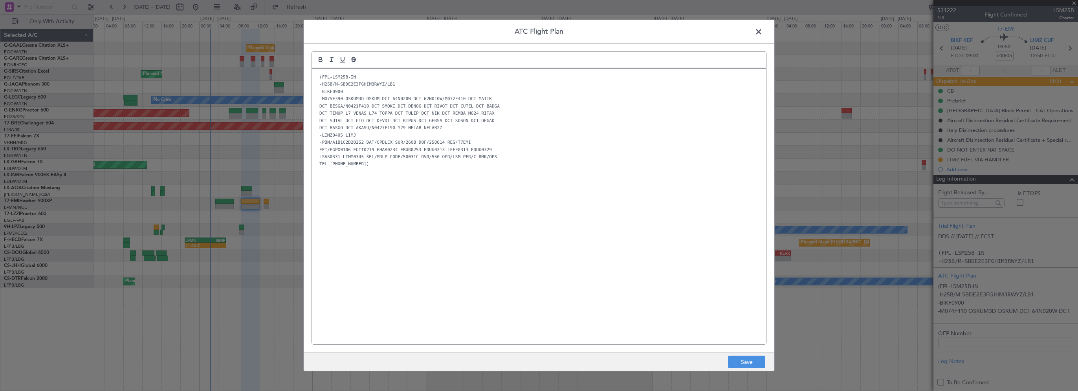
click at [521, 212] on div "(FPL-LSM25B-IN -H25B/M-SBDE2E3FGHIM3RWYZ/LB1 -BIKF0900 -M075F390 OSKUM3D OSKUM …" at bounding box center [539, 207] width 454 height 276
click at [756, 361] on button "Save" at bounding box center [746, 362] width 37 height 13
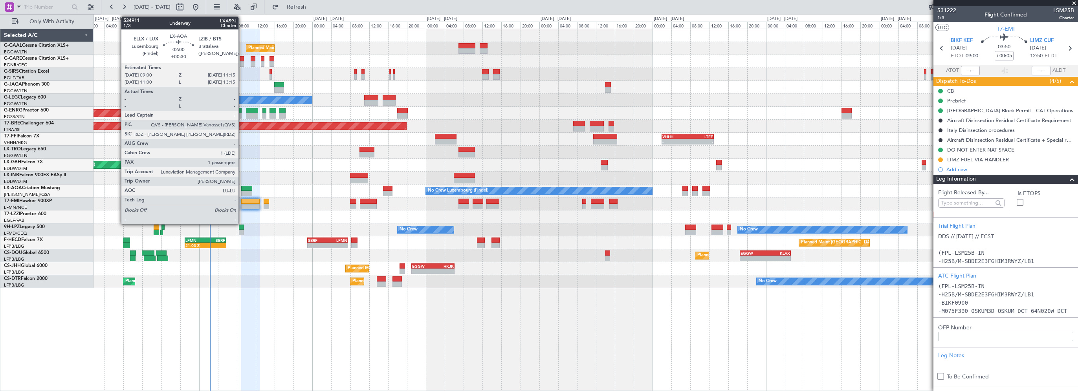
click at [243, 187] on div at bounding box center [246, 189] width 11 height 6
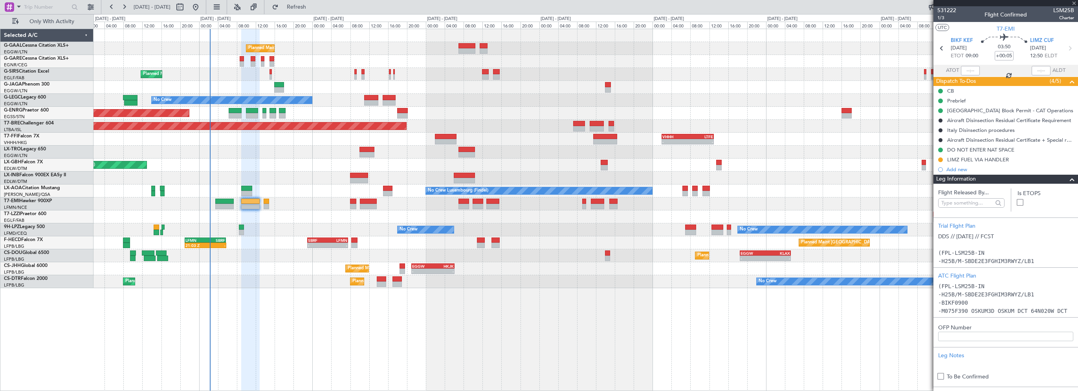
type input "+00:30"
type input "1"
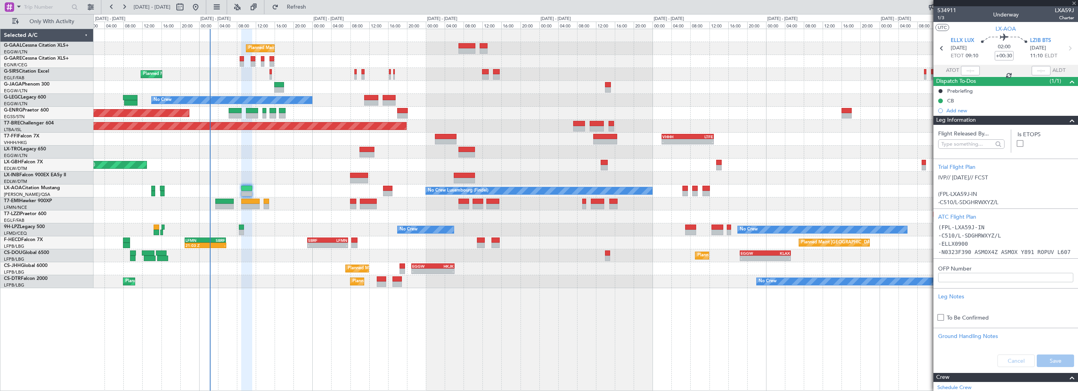
click at [1068, 120] on span at bounding box center [1072, 120] width 9 height 9
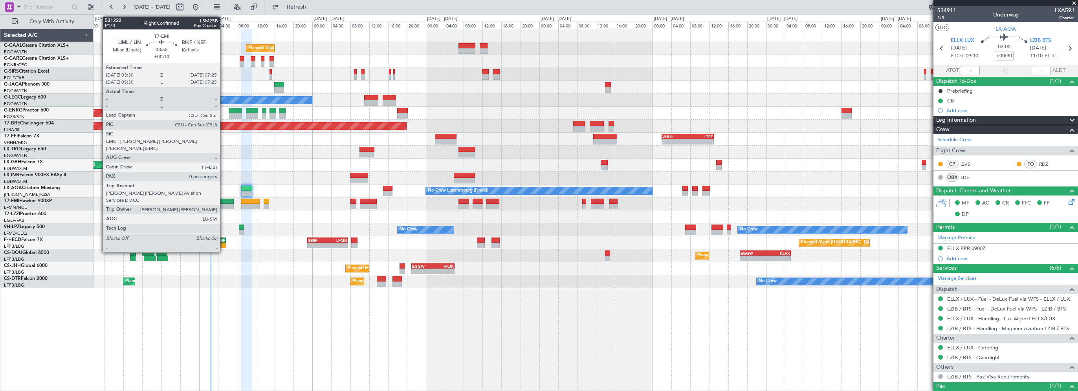
click at [224, 203] on div at bounding box center [224, 202] width 19 height 6
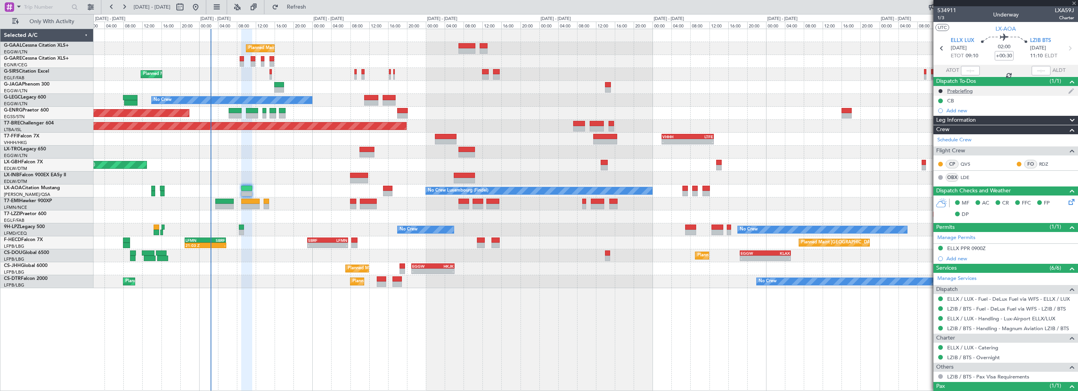
type input "+00:10"
type input "0"
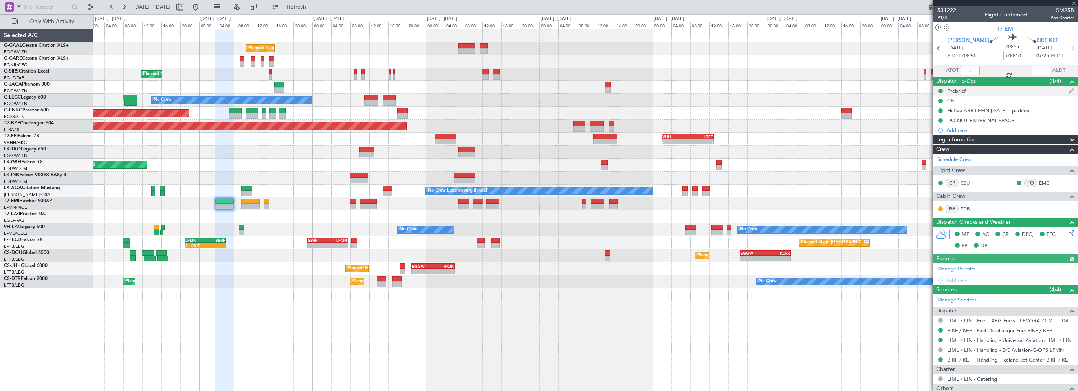
click at [963, 94] on div "Prebrief" at bounding box center [1006, 91] width 145 height 10
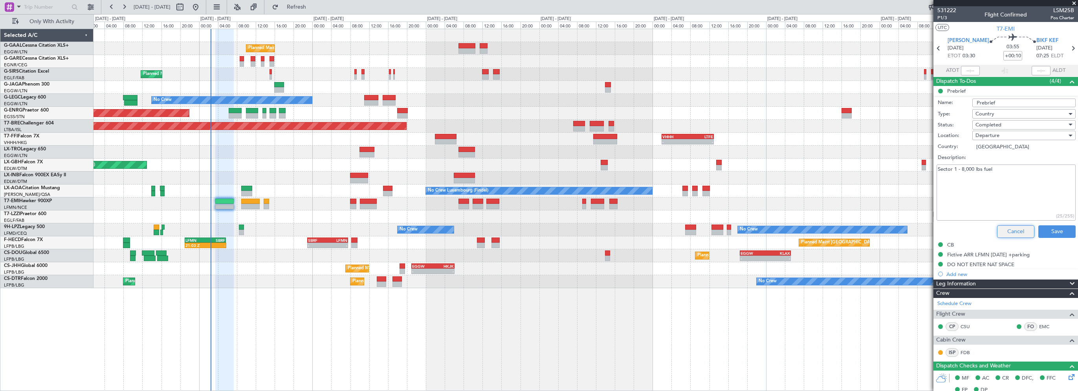
click at [1021, 231] on button "Cancel" at bounding box center [1015, 232] width 37 height 13
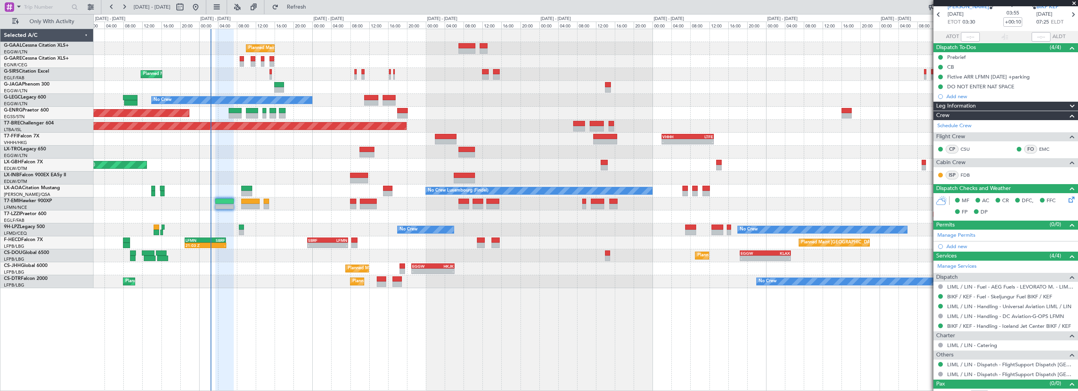
scroll to position [42, 0]
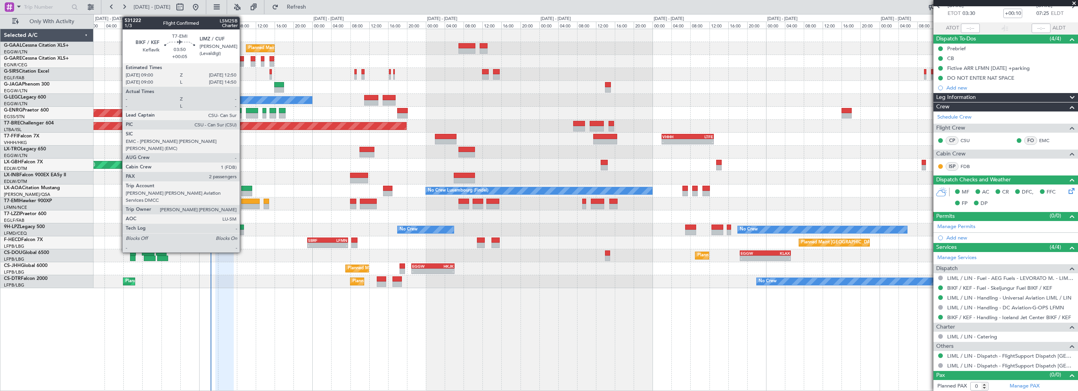
click at [245, 200] on div at bounding box center [250, 202] width 18 height 6
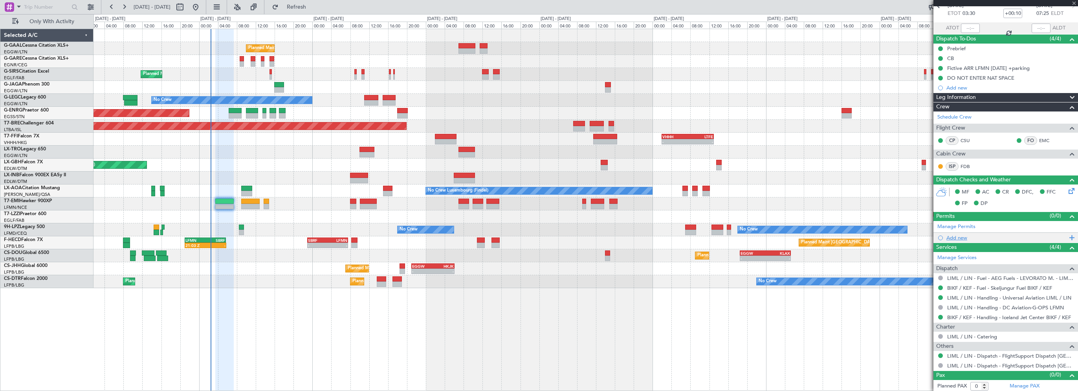
type input "+00:05"
type input "2"
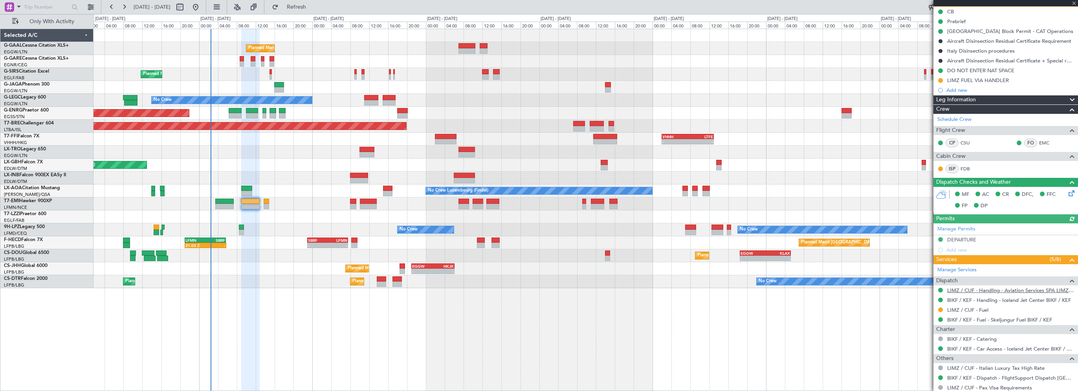
scroll to position [137, 0]
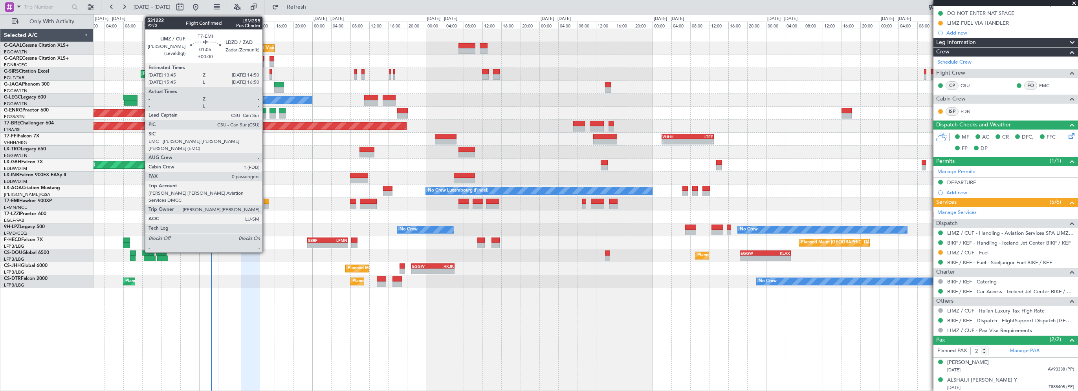
click at [266, 203] on div at bounding box center [267, 202] width 6 height 6
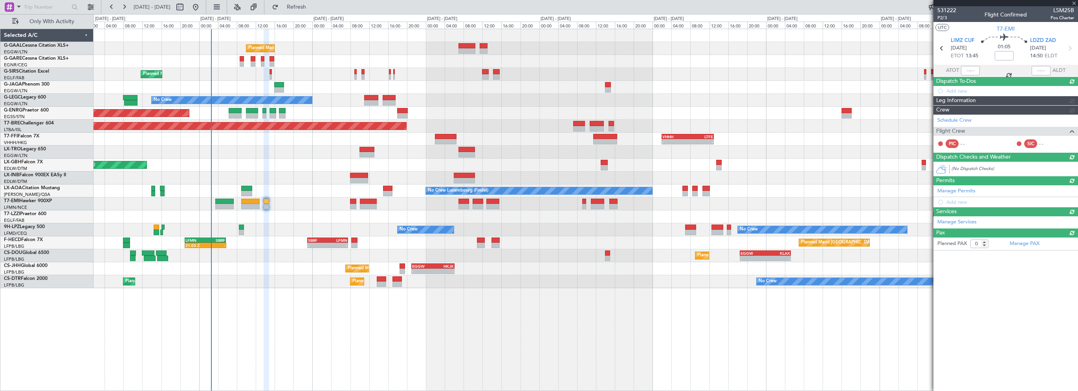
scroll to position [0, 0]
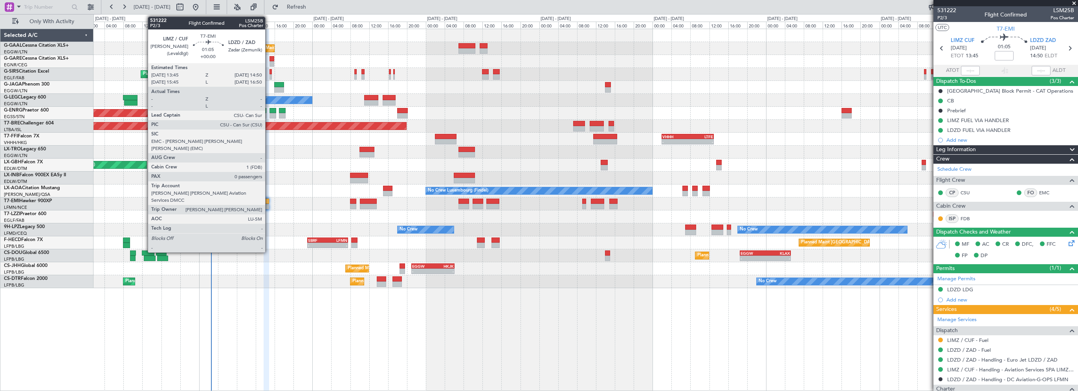
click at [269, 200] on div at bounding box center [267, 202] width 6 height 6
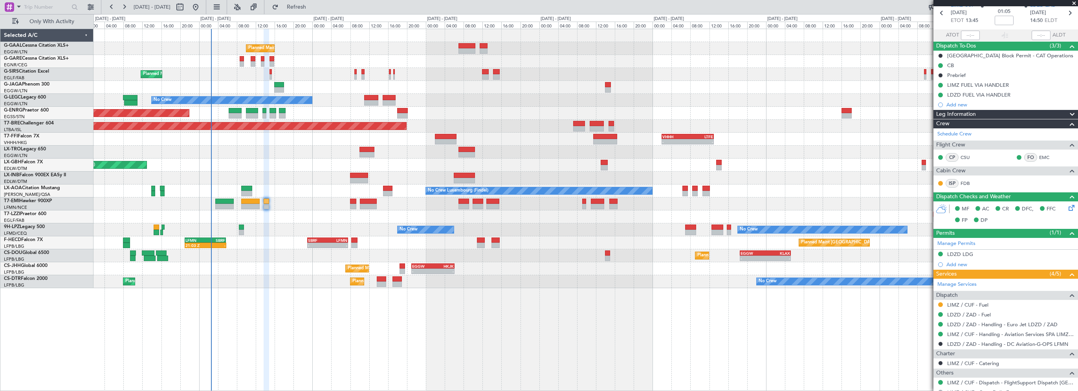
scroll to position [62, 0]
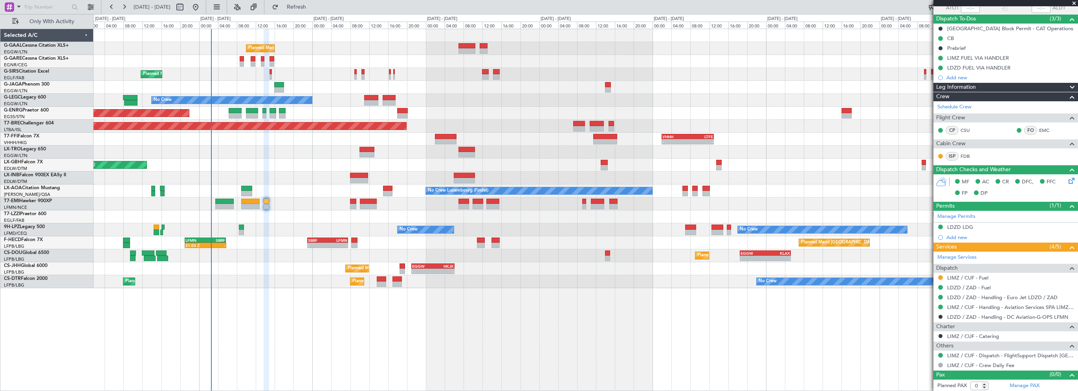
click at [295, 184] on div at bounding box center [586, 178] width 985 height 13
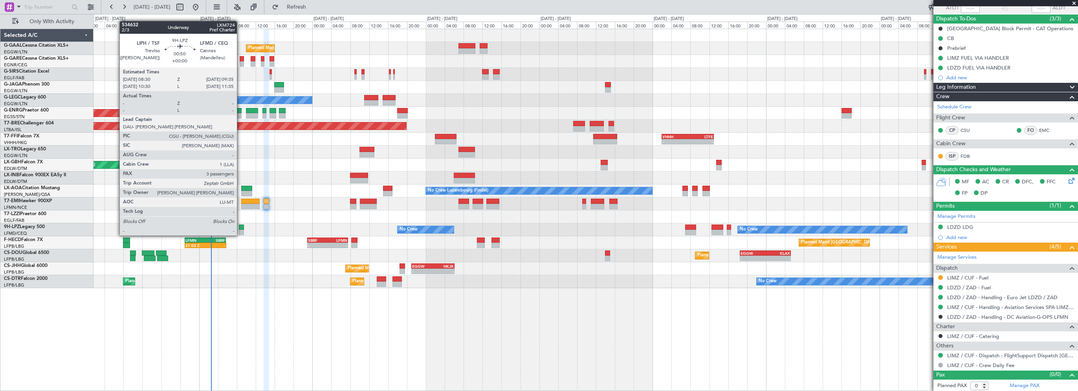
click at [241, 228] on div at bounding box center [242, 228] width 6 height 6
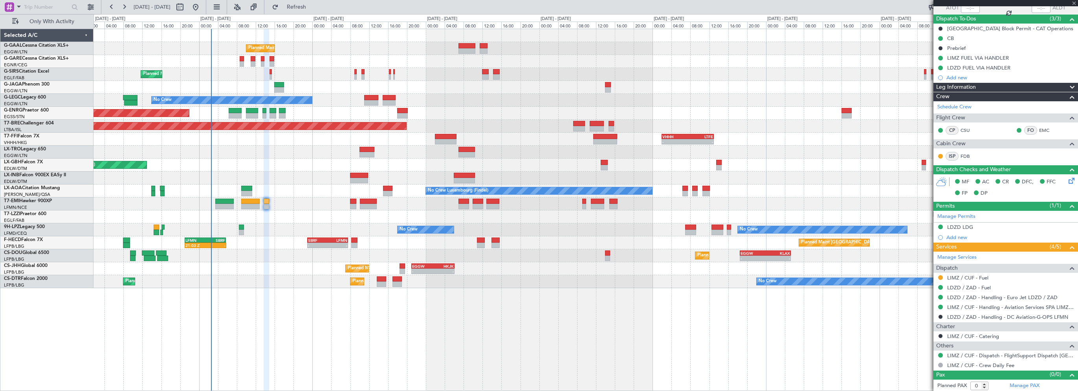
type input "3"
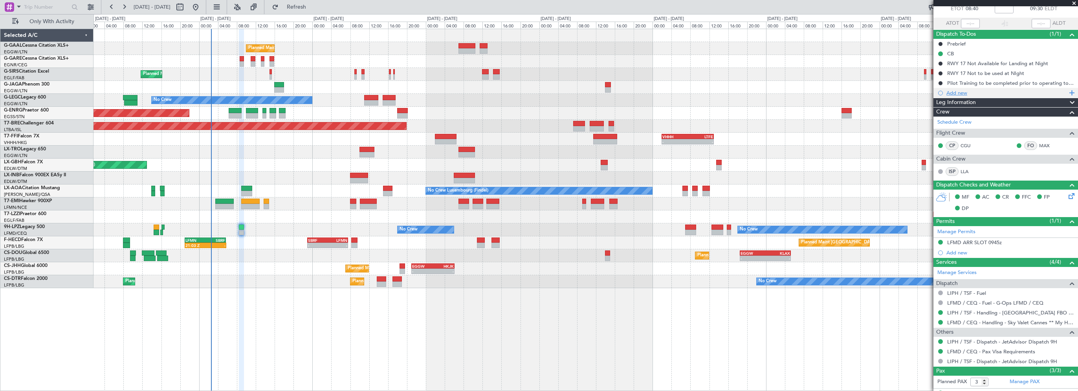
scroll to position [0, 0]
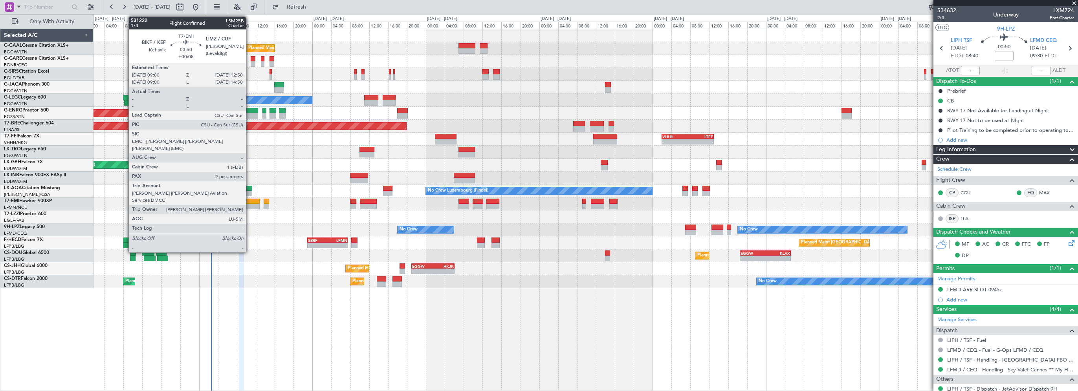
click at [250, 200] on div at bounding box center [250, 202] width 18 height 6
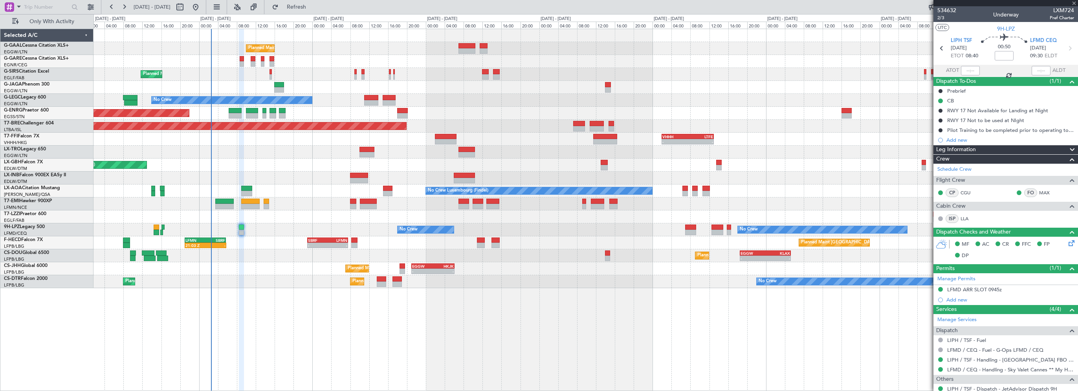
type input "+00:05"
type input "2"
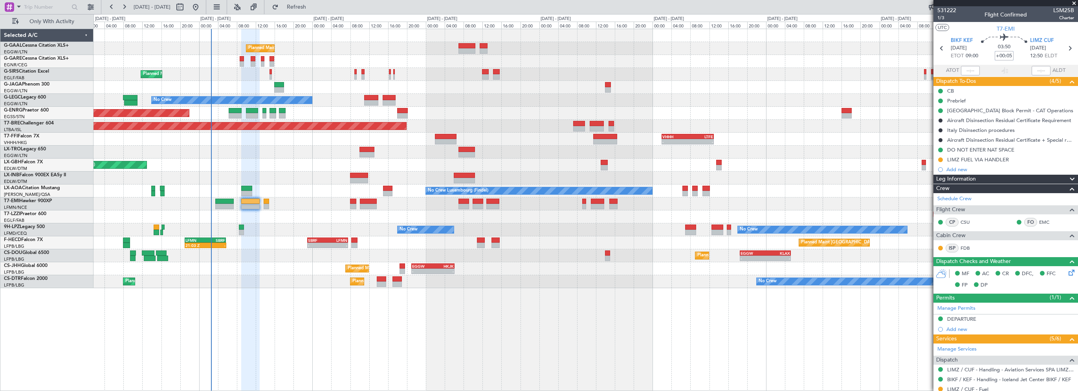
click at [1003, 56] on input "+00:05" at bounding box center [1004, 55] width 19 height 9
type input "+00:00"
click at [997, 178] on div "Leg Information" at bounding box center [1006, 179] width 145 height 9
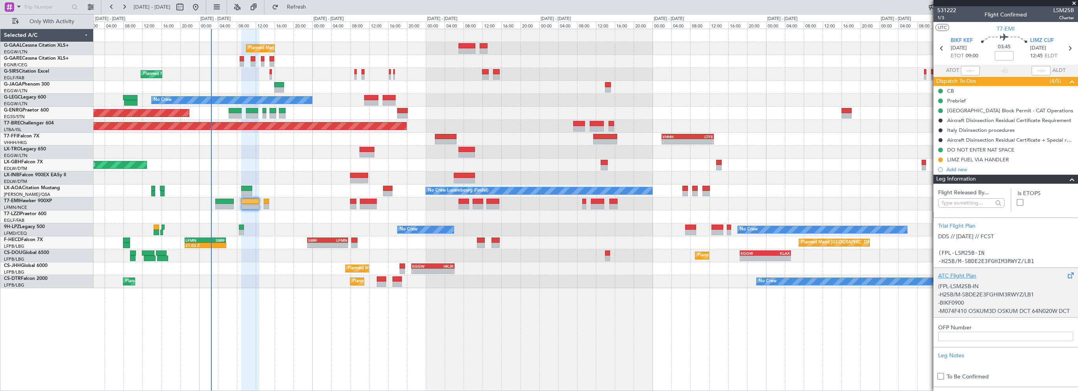
click at [952, 274] on div "ATC Flight Plan" at bounding box center [1006, 276] width 135 height 8
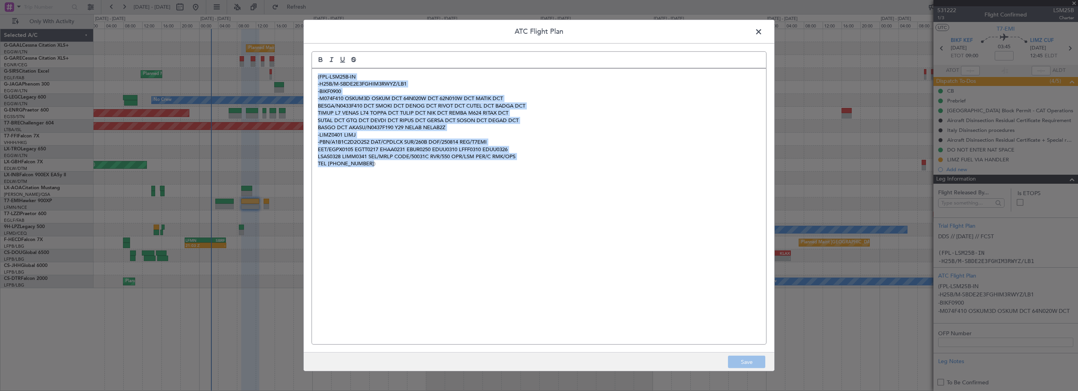
drag, startPoint x: 379, startPoint y: 167, endPoint x: 300, endPoint y: 64, distance: 129.8
click at [300, 64] on div "ATC Flight Plan (FPL-LSM25B-IN -H25B/M-SBDE2E3FGHIM3RWYZ/LB1 -BIKF0900 -M074F41…" at bounding box center [539, 195] width 1078 height 391
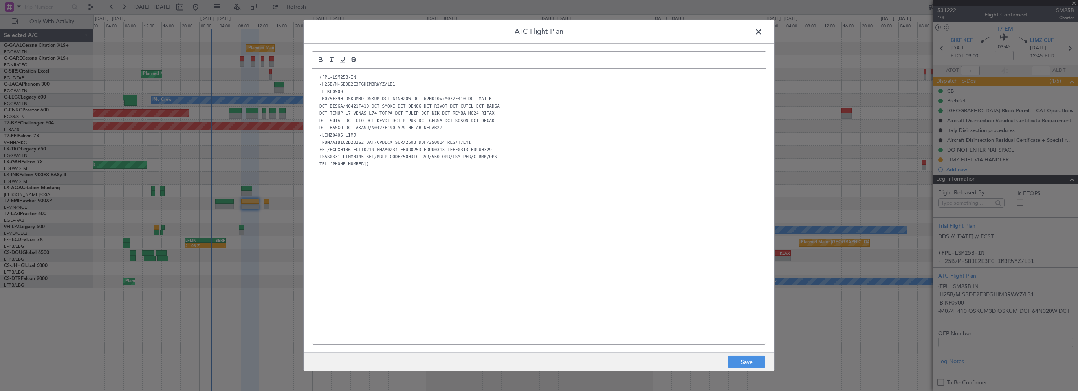
drag, startPoint x: 538, startPoint y: 200, endPoint x: 621, endPoint y: 242, distance: 92.5
click at [539, 200] on div "(FPL-LSM25B-IN -H25B/M-SBDE2E3FGHIM3RWYZ/LB1 -BIKF0900 -M075F390 OSKUM3D OSKUM …" at bounding box center [539, 207] width 454 height 276
click at [744, 365] on button "Save" at bounding box center [746, 362] width 37 height 13
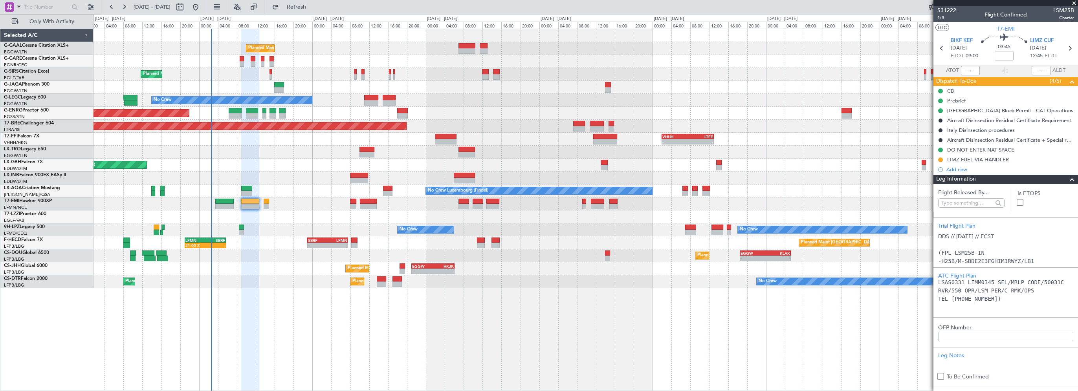
scroll to position [236, 0]
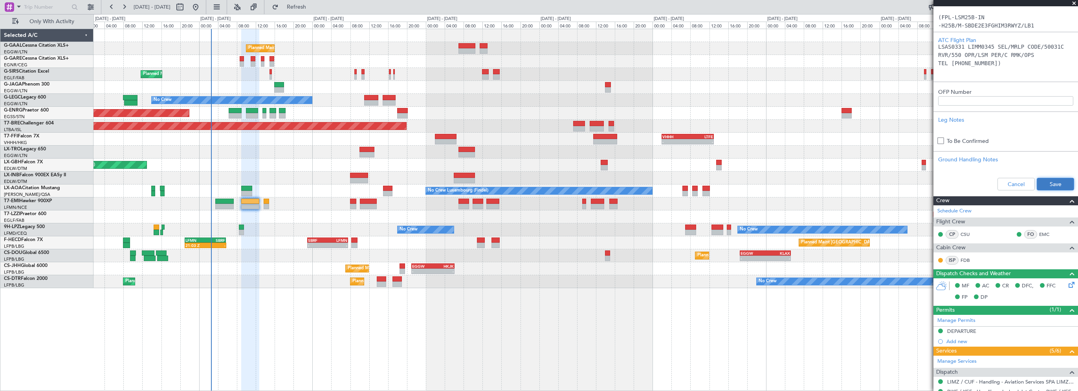
click at [1043, 186] on button "Save" at bounding box center [1055, 184] width 37 height 13
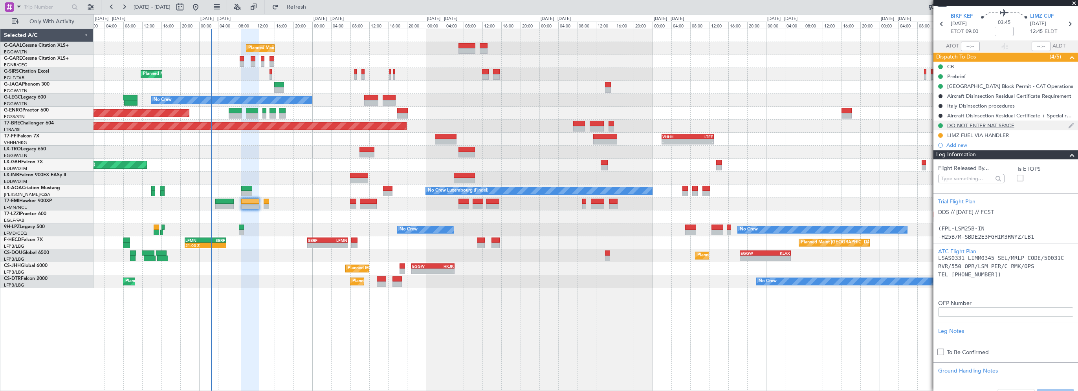
scroll to position [0, 0]
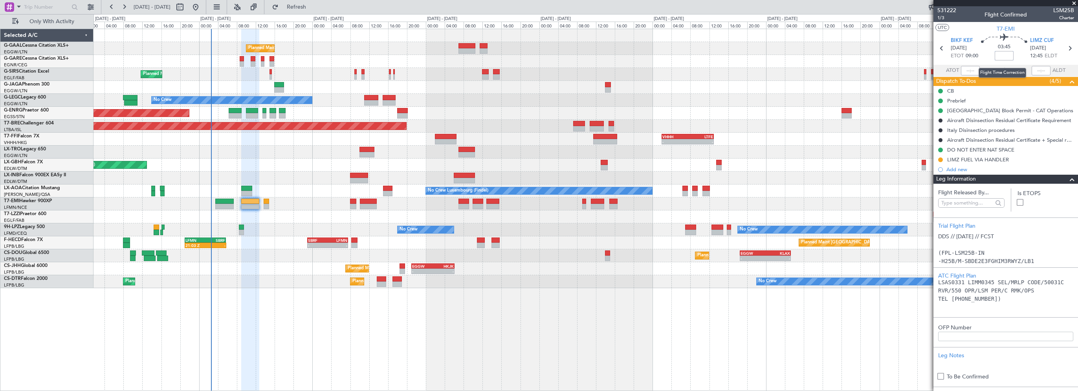
click at [1002, 57] on input at bounding box center [1004, 55] width 19 height 9
click at [1068, 175] on span at bounding box center [1072, 179] width 9 height 9
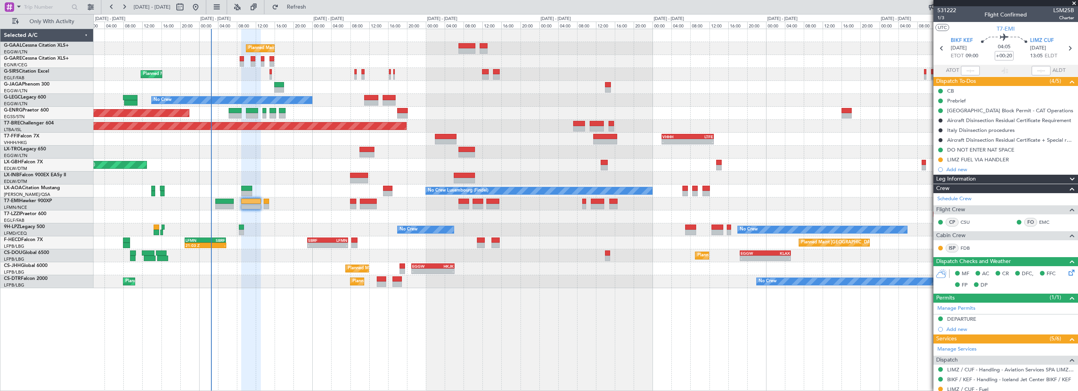
click at [564, 334] on div "Planned Maint Planned Maint [GEOGRAPHIC_DATA] ([GEOGRAPHIC_DATA]) No Crew A/C U…" at bounding box center [586, 210] width 985 height 363
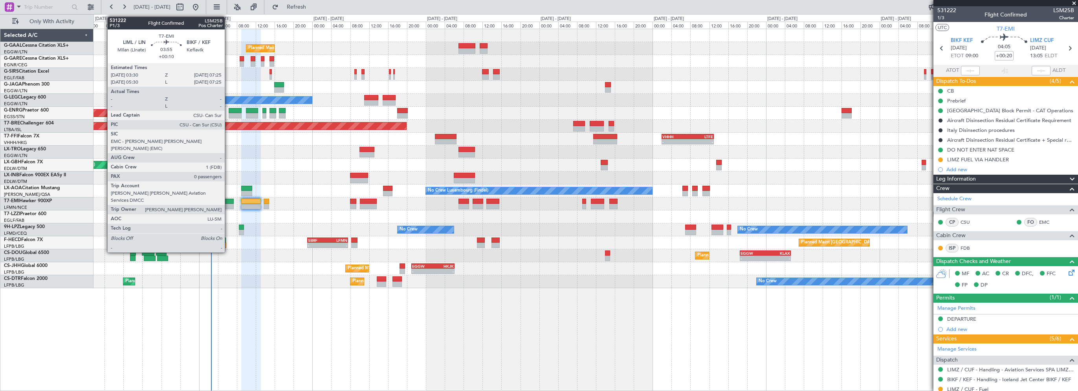
click at [228, 200] on div at bounding box center [224, 202] width 19 height 6
click at [225, 201] on div at bounding box center [224, 202] width 19 height 6
click at [225, 202] on div at bounding box center [224, 202] width 19 height 6
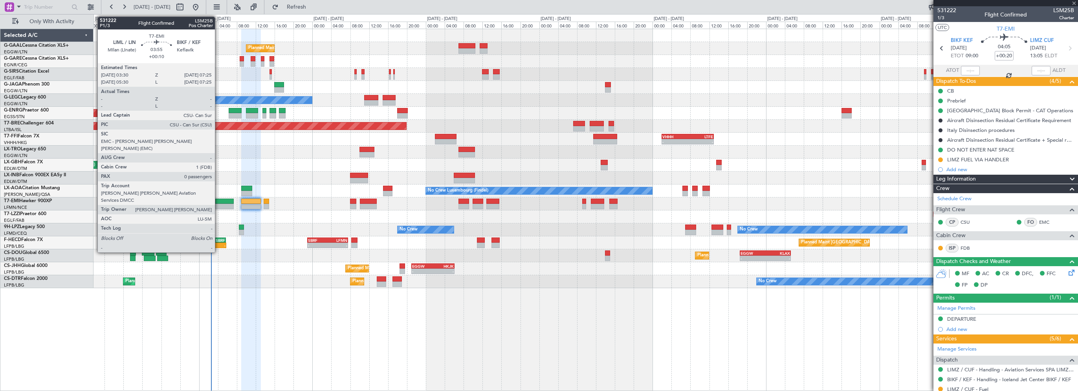
click at [219, 200] on div at bounding box center [224, 202] width 19 height 6
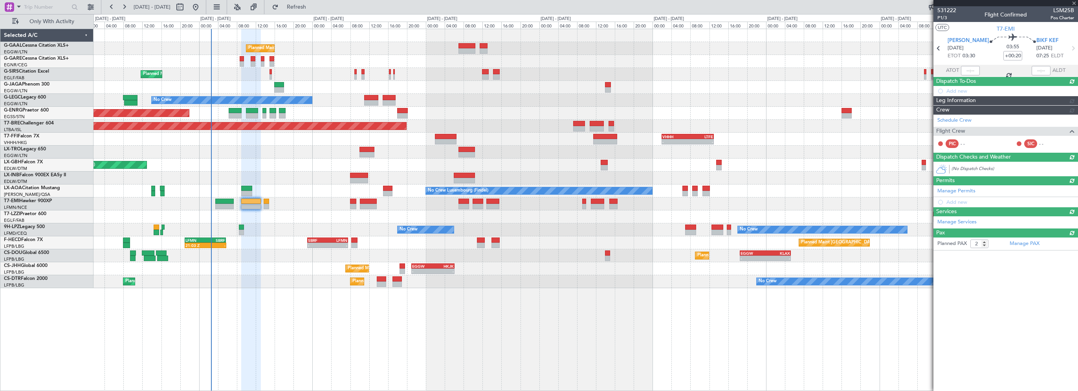
type input "+00:10"
type input "0"
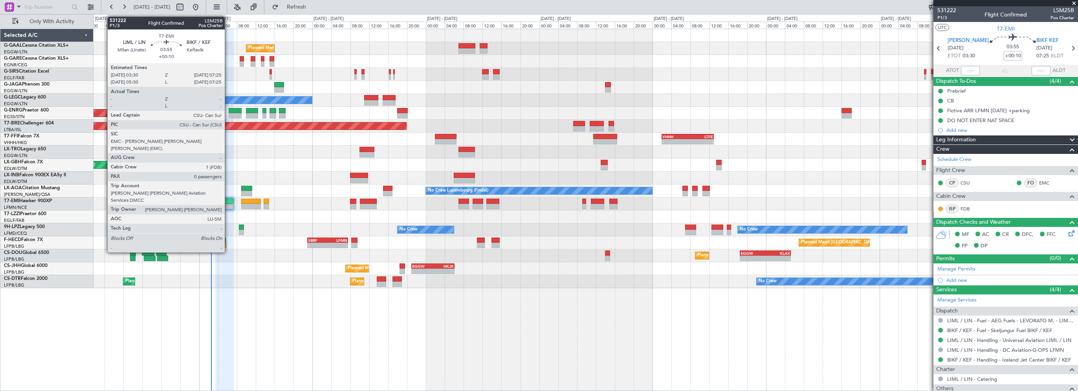
click at [226, 201] on div at bounding box center [224, 202] width 19 height 6
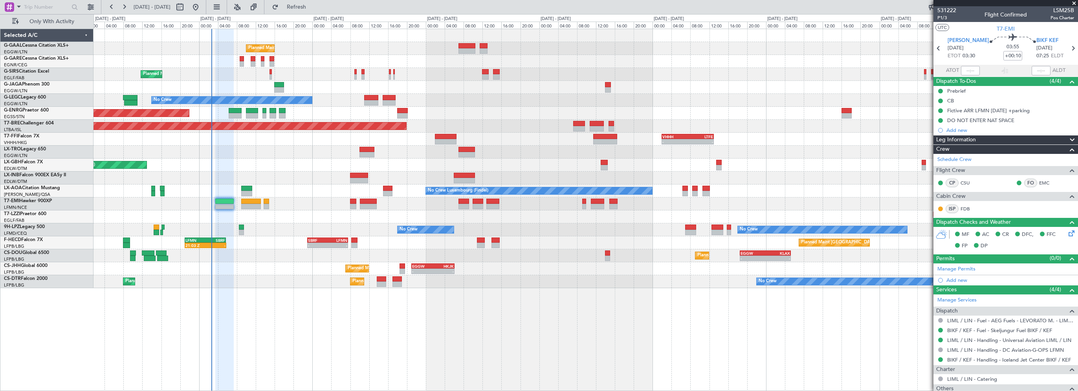
click at [270, 307] on div "Planned Maint Planned Maint [GEOGRAPHIC_DATA] ([GEOGRAPHIC_DATA]) No Crew A/C U…" at bounding box center [586, 210] width 985 height 363
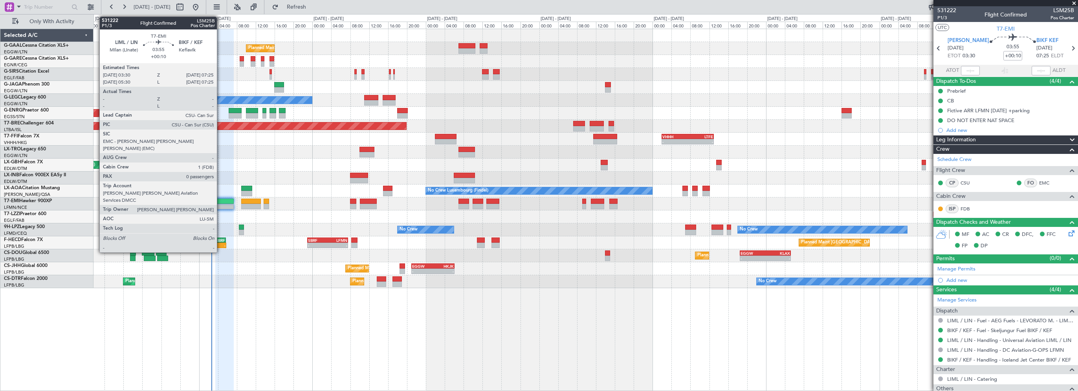
click at [220, 202] on div at bounding box center [224, 202] width 19 height 6
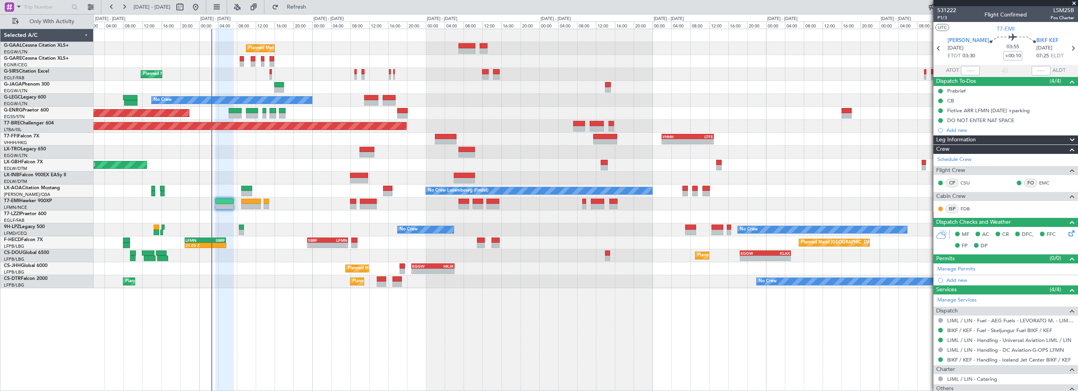
click at [250, 303] on div "Planned Maint Planned Maint [GEOGRAPHIC_DATA] ([GEOGRAPHIC_DATA]) No Crew A/C U…" at bounding box center [586, 210] width 985 height 363
click at [278, 307] on div "Planned Maint Planned Maint [GEOGRAPHIC_DATA] ([GEOGRAPHIC_DATA]) No Crew A/C U…" at bounding box center [586, 210] width 985 height 363
click at [228, 259] on div "Planned Maint [GEOGRAPHIC_DATA] ([GEOGRAPHIC_DATA]) - - EGGW 18:30 Z KLAX 05:15…" at bounding box center [586, 256] width 985 height 13
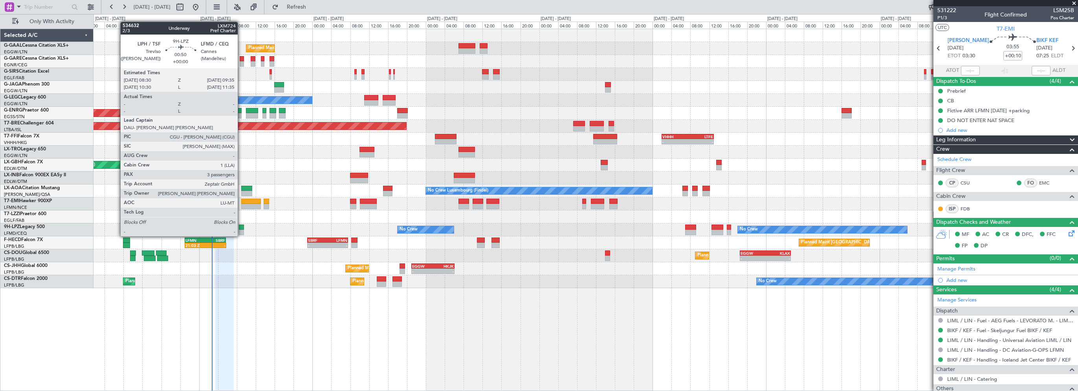
click at [242, 228] on div at bounding box center [242, 228] width 6 height 6
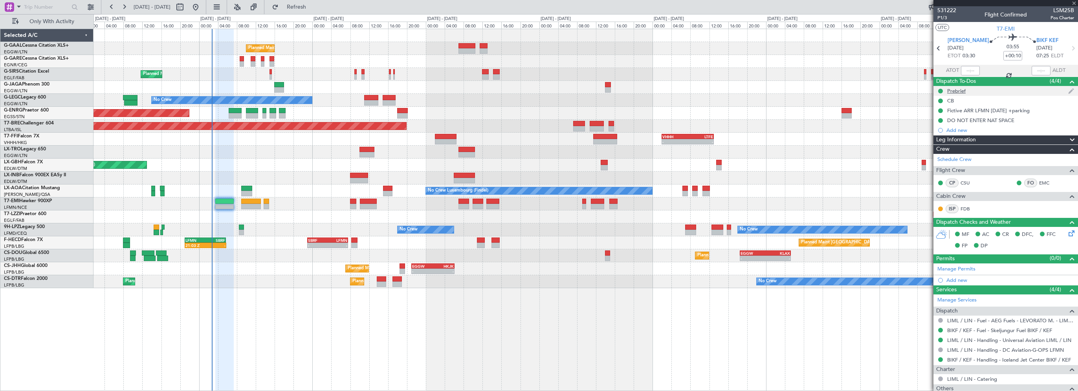
type input "3"
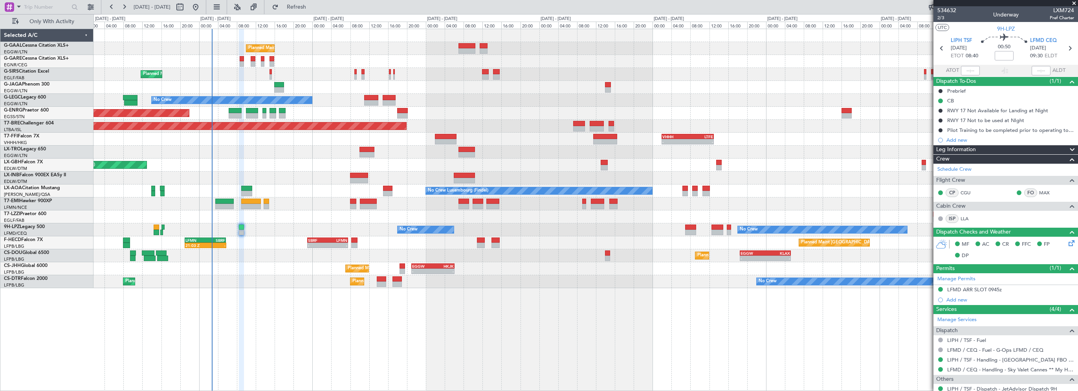
click at [578, 308] on div "Planned Maint Planned Maint [GEOGRAPHIC_DATA] ([GEOGRAPHIC_DATA]) No Crew A/C U…" at bounding box center [586, 210] width 985 height 363
click at [344, 335] on div "Planned Maint Planned Maint [GEOGRAPHIC_DATA] ([GEOGRAPHIC_DATA]) No Crew A/C U…" at bounding box center [586, 210] width 985 height 363
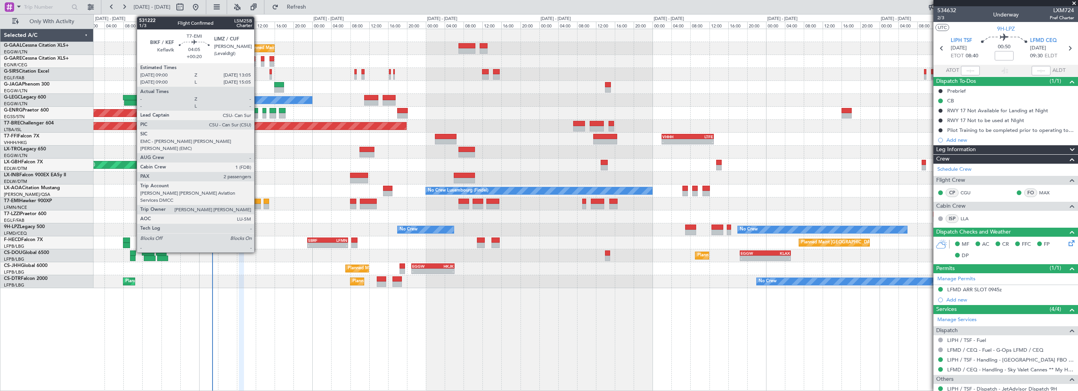
click at [258, 202] on div at bounding box center [251, 202] width 20 height 6
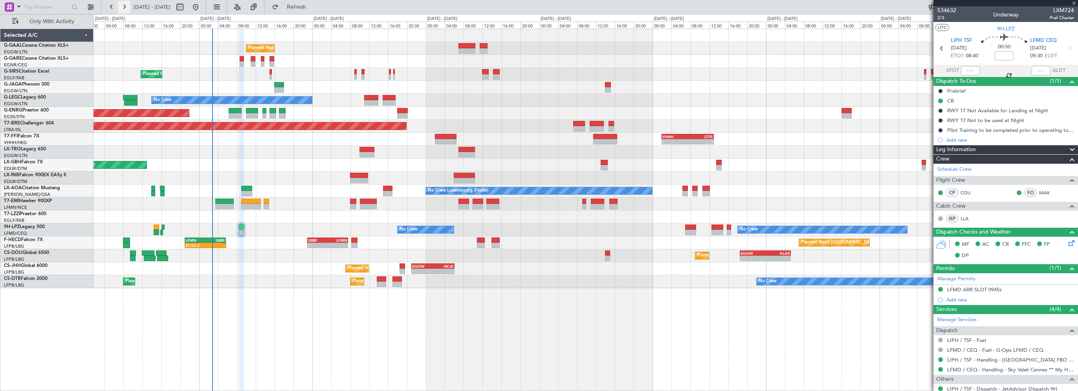
type input "+00:20"
type input "2"
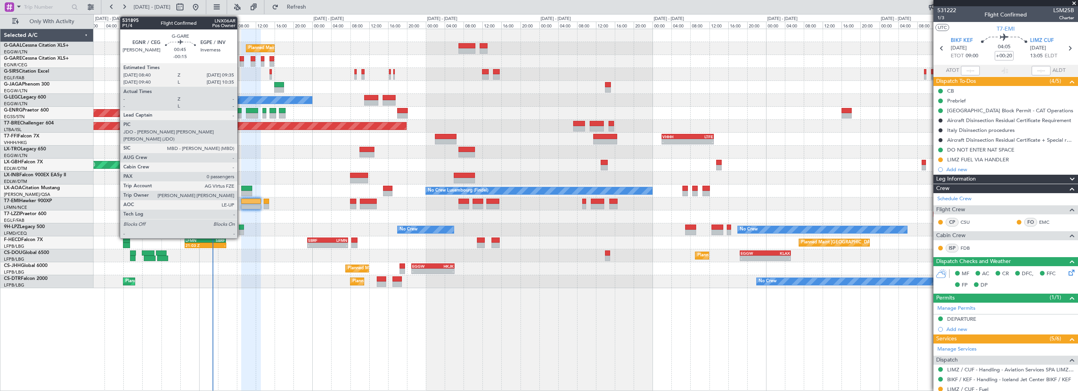
click at [241, 56] on div at bounding box center [242, 59] width 5 height 6
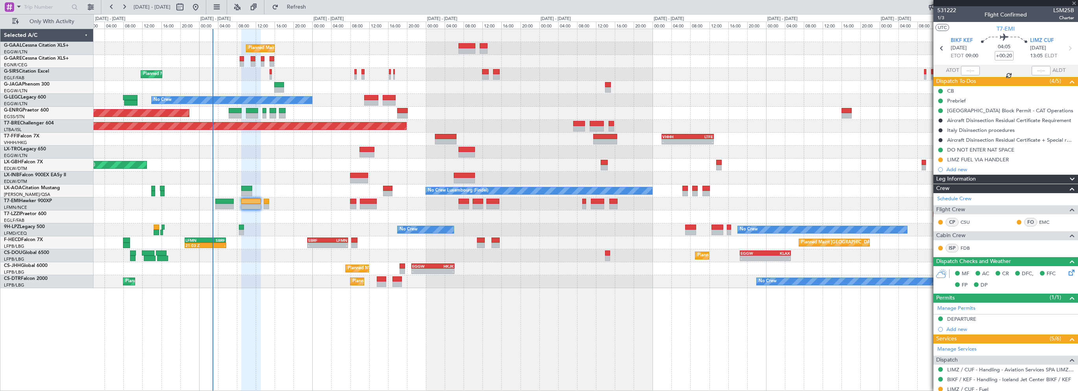
type input "-00:15"
type input "0"
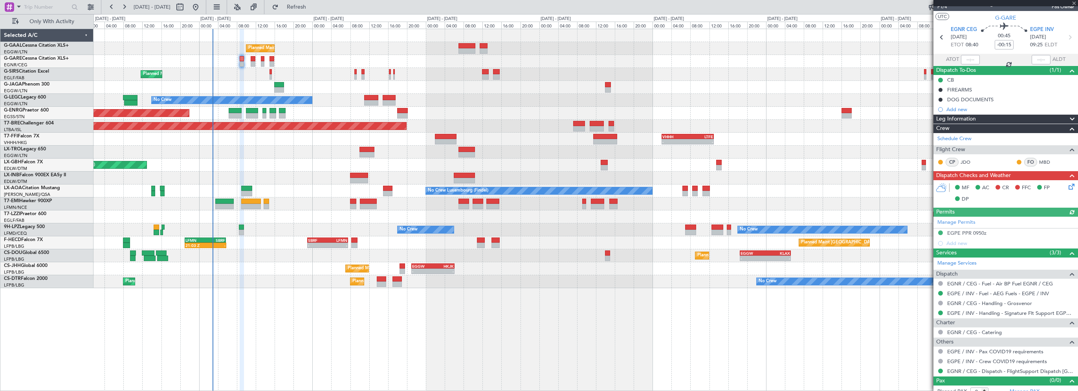
scroll to position [17, 0]
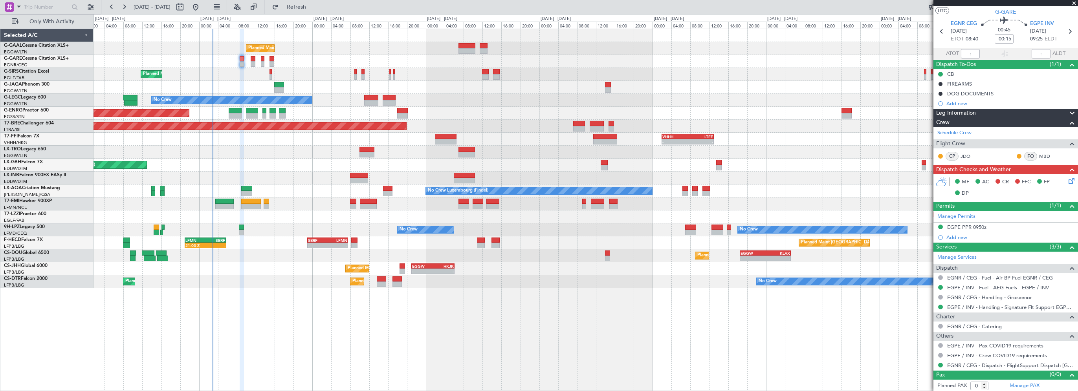
click at [307, 294] on div "Planned Maint Planned Maint [GEOGRAPHIC_DATA] ([GEOGRAPHIC_DATA]) No Crew A/C U…" at bounding box center [586, 210] width 985 height 363
click at [427, 315] on div "Planned Maint Planned Maint [GEOGRAPHIC_DATA] ([GEOGRAPHIC_DATA]) No Crew A/C U…" at bounding box center [586, 210] width 985 height 363
click at [296, 57] on div at bounding box center [586, 61] width 985 height 13
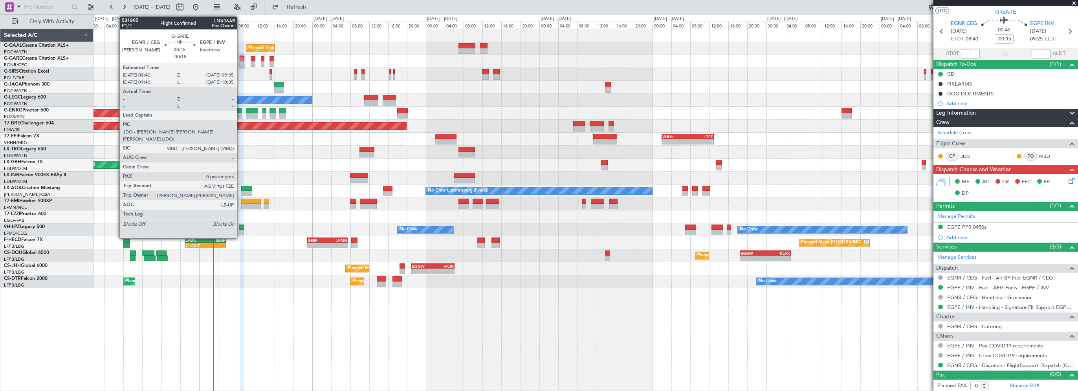
click at [242, 59] on div at bounding box center [242, 59] width 5 height 6
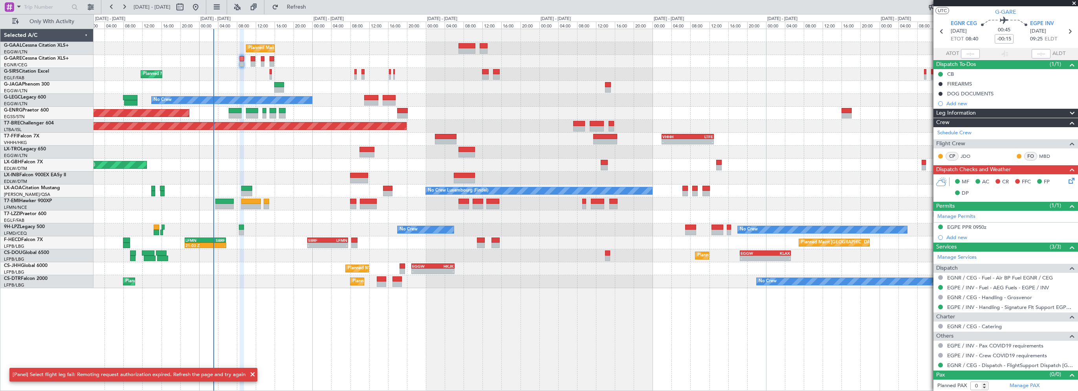
click at [1075, 5] on span at bounding box center [1075, 3] width 8 height 7
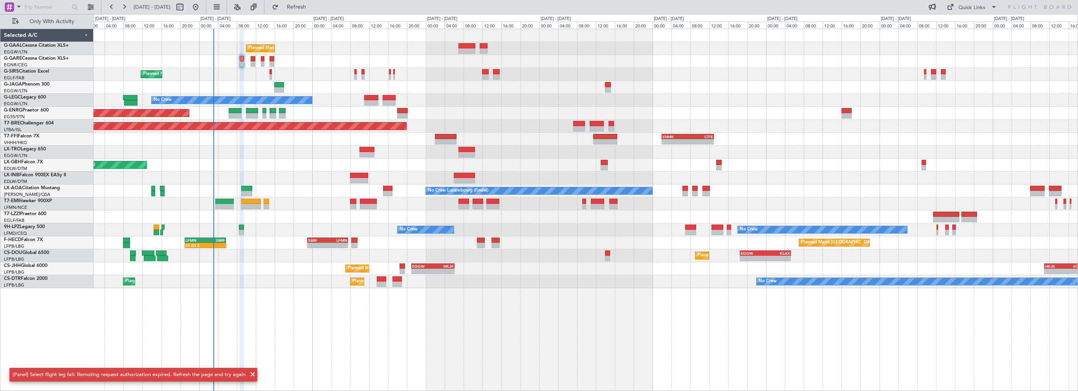
scroll to position [0, 0]
click at [294, 63] on div at bounding box center [586, 61] width 985 height 13
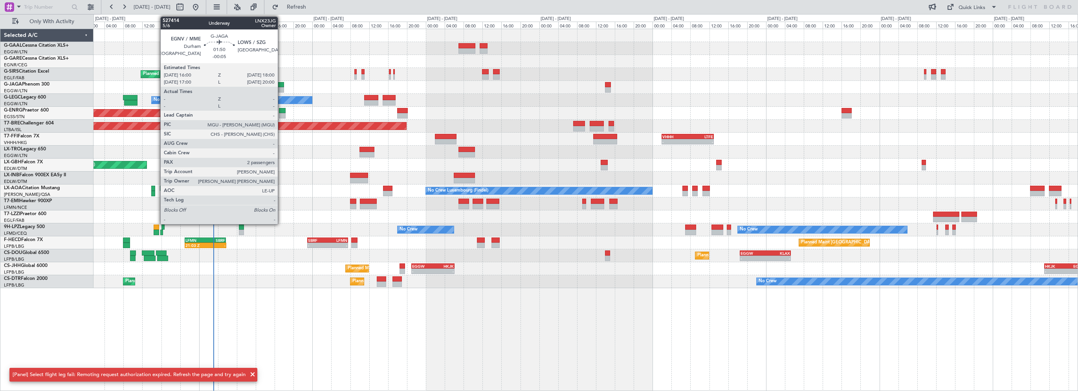
click at [282, 83] on div at bounding box center [279, 85] width 10 height 6
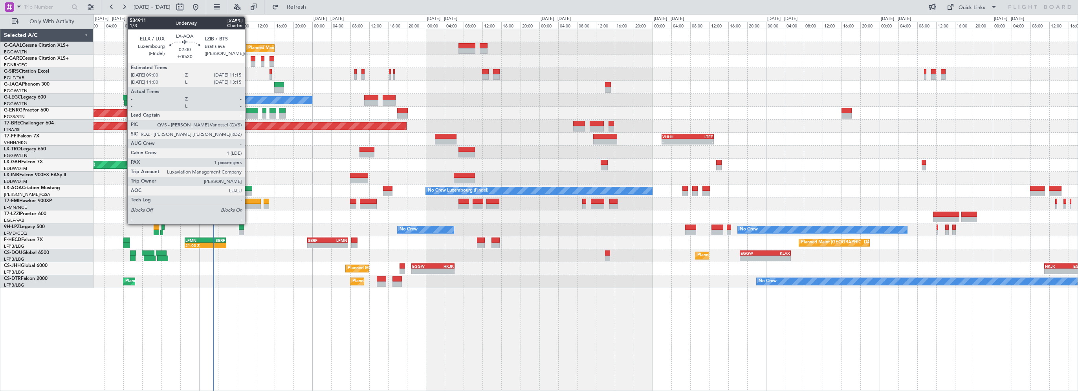
click at [248, 186] on div at bounding box center [246, 189] width 11 height 6
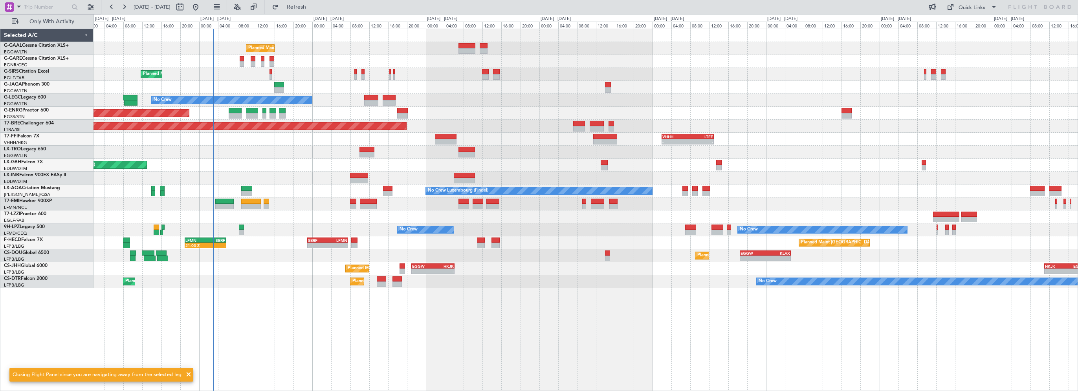
click at [248, 296] on div "Planned Maint Planned Maint [GEOGRAPHIC_DATA] ([GEOGRAPHIC_DATA]) No Crew A/C U…" at bounding box center [586, 210] width 985 height 363
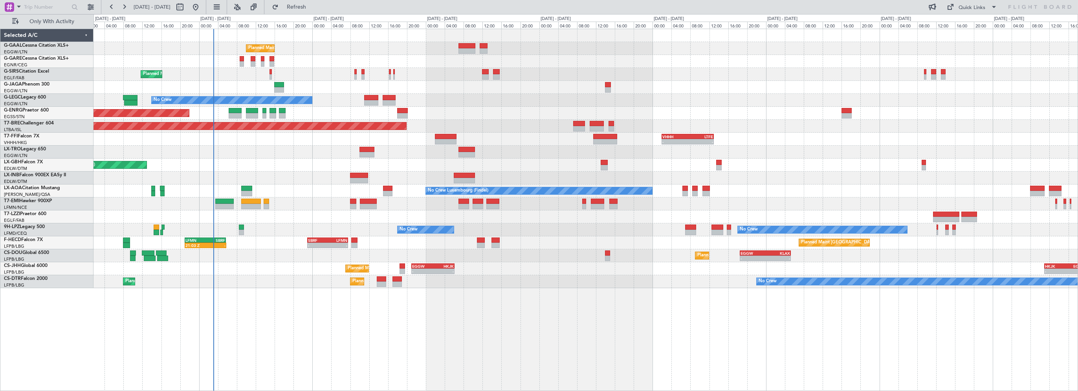
click at [278, 186] on div "No Crew Luxembourg (Findel) No Crew Ostend-[GEOGRAPHIC_DATA] (Ostend)" at bounding box center [586, 191] width 985 height 13
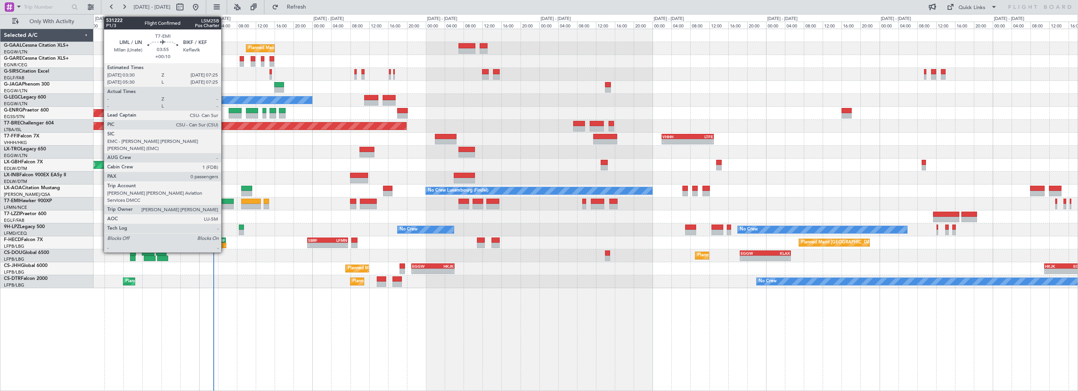
click at [225, 200] on div at bounding box center [224, 202] width 19 height 6
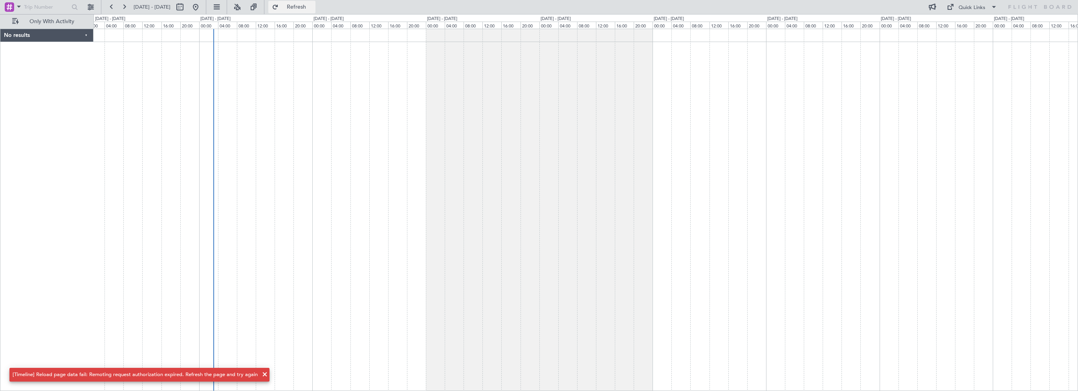
click at [312, 6] on span "Refresh" at bounding box center [296, 7] width 33 height 6
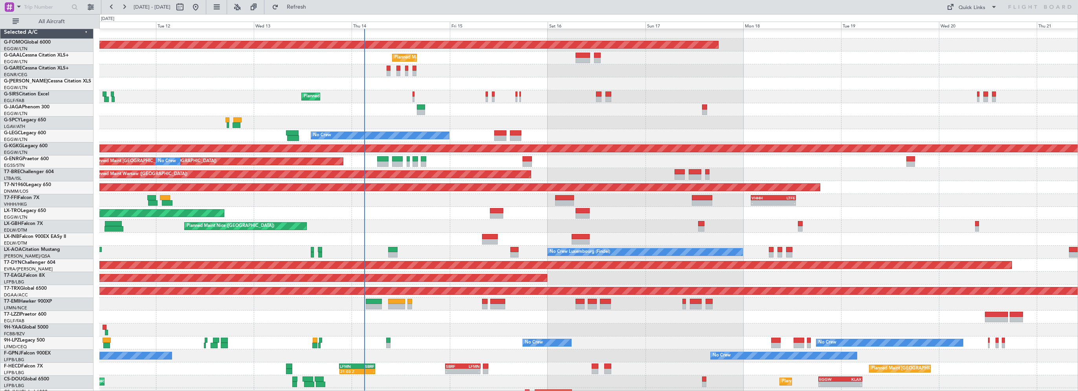
click at [380, 217] on div "Unplanned Maint [GEOGRAPHIC_DATA] ([GEOGRAPHIC_DATA])" at bounding box center [588, 213] width 979 height 13
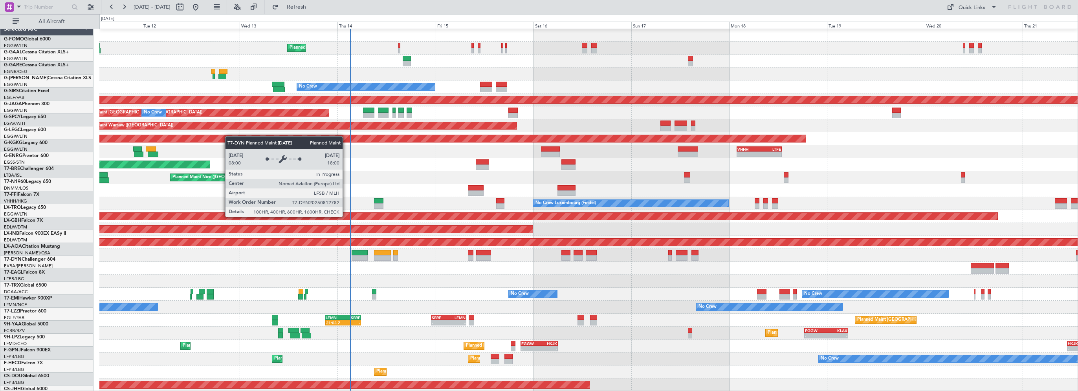
scroll to position [52, 0]
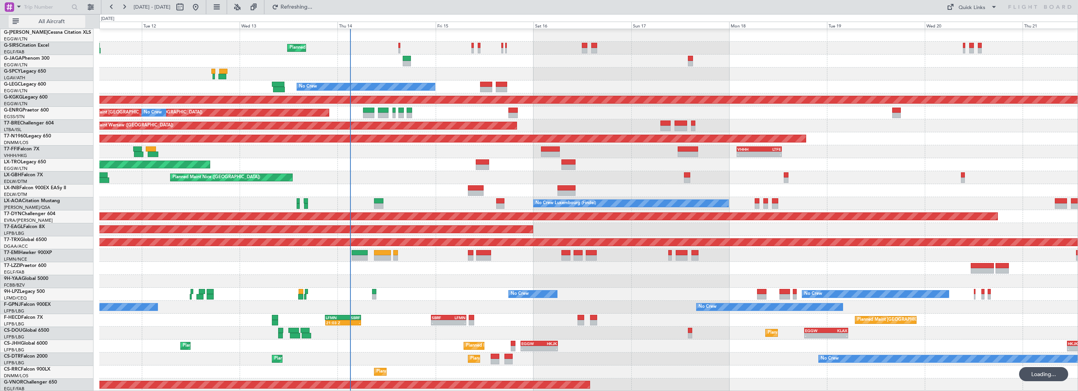
click at [60, 24] on span "All Aircraft" at bounding box center [51, 22] width 62 height 6
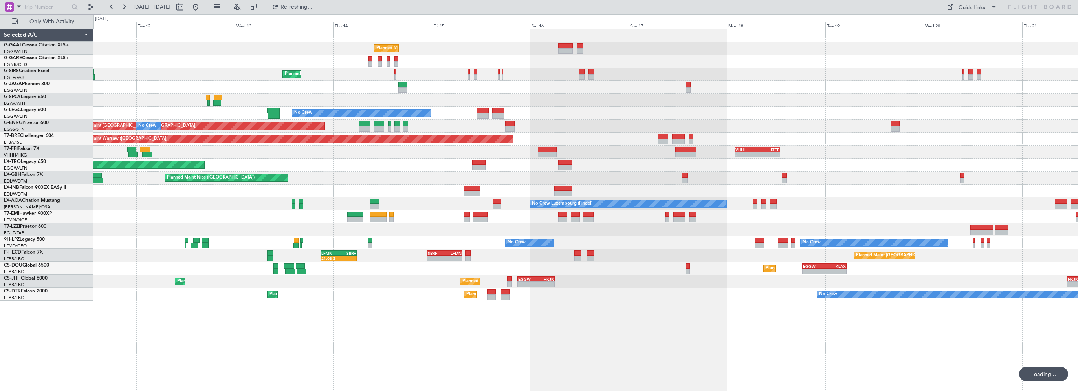
scroll to position [0, 0]
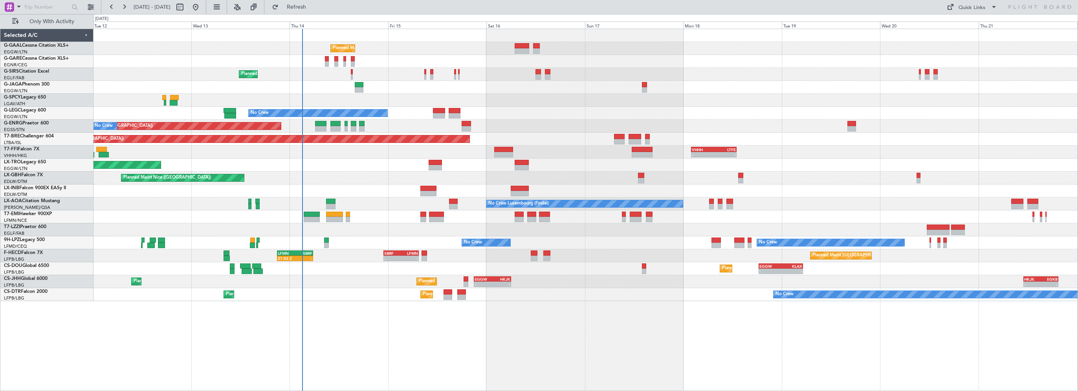
click at [349, 318] on div "Planned Maint Planned Maint [GEOGRAPHIC_DATA] ([GEOGRAPHIC_DATA]) No Crew A/C U…" at bounding box center [586, 210] width 985 height 363
